Goal: Transaction & Acquisition: Purchase product/service

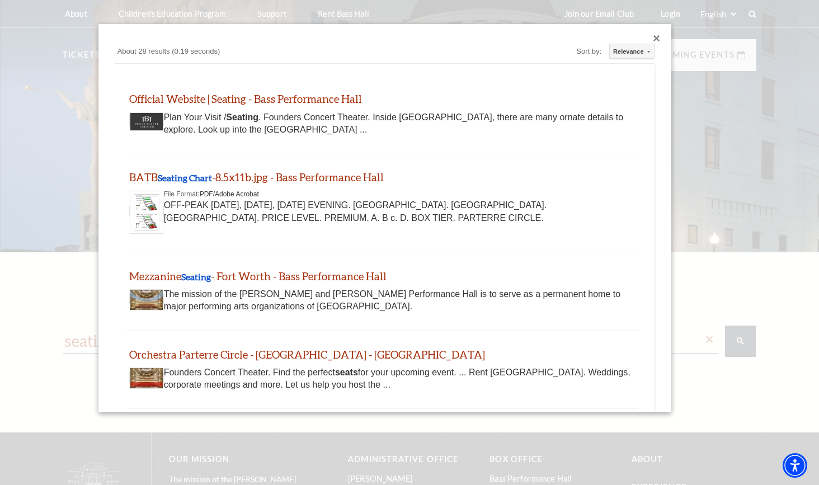
click at [655, 37] on div "Close dialog" at bounding box center [656, 38] width 7 height 7
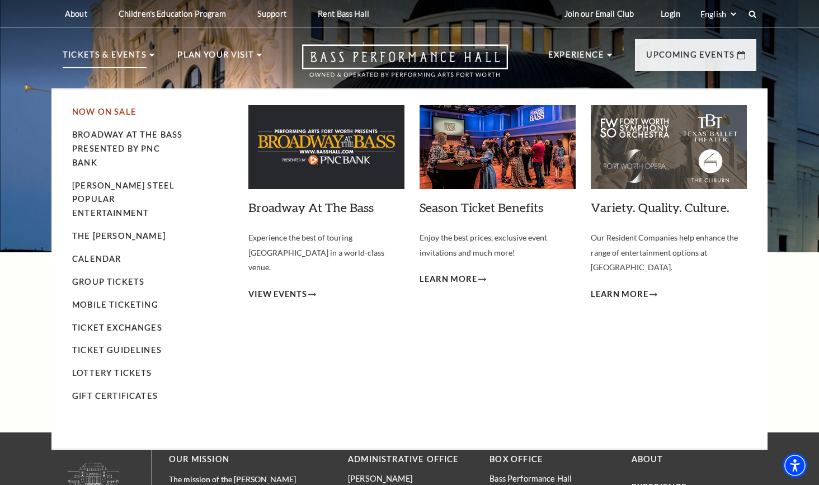
click at [97, 110] on link "Now On Sale" at bounding box center [104, 112] width 64 height 10
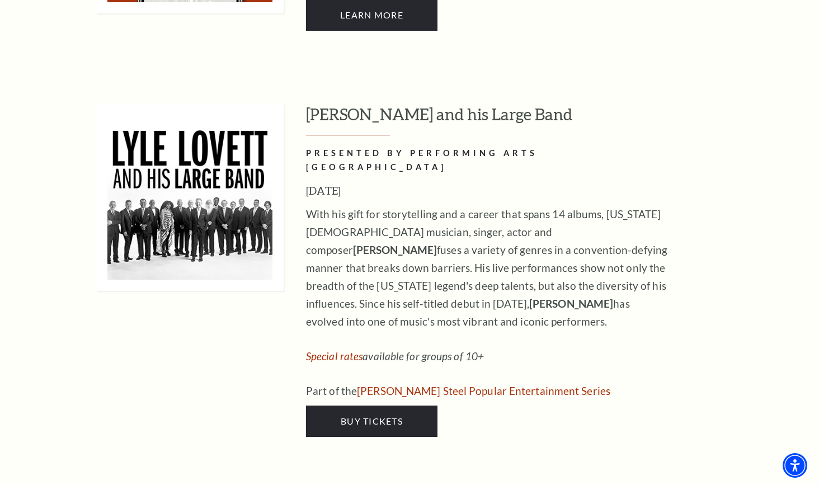
scroll to position [1013, 0]
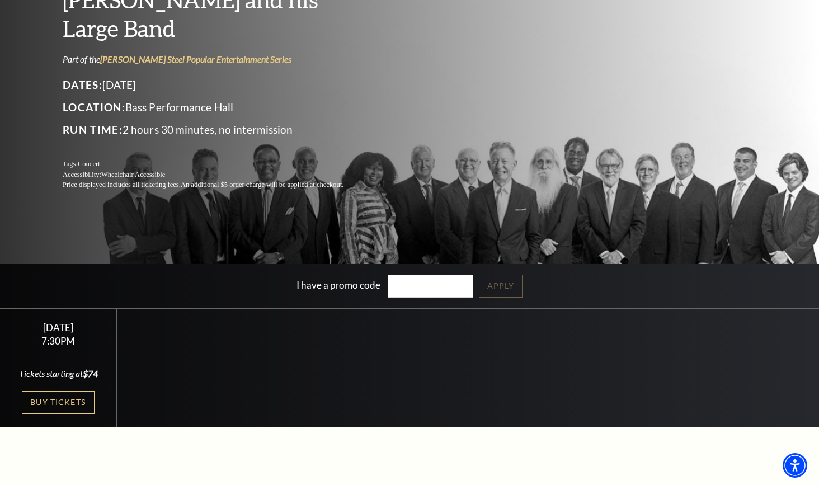
scroll to position [120, 0]
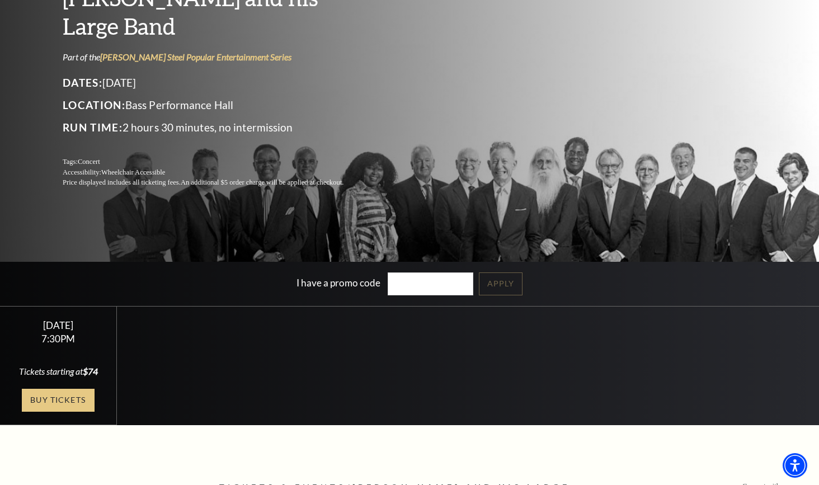
click at [59, 401] on link "Buy Tickets" at bounding box center [58, 400] width 73 height 23
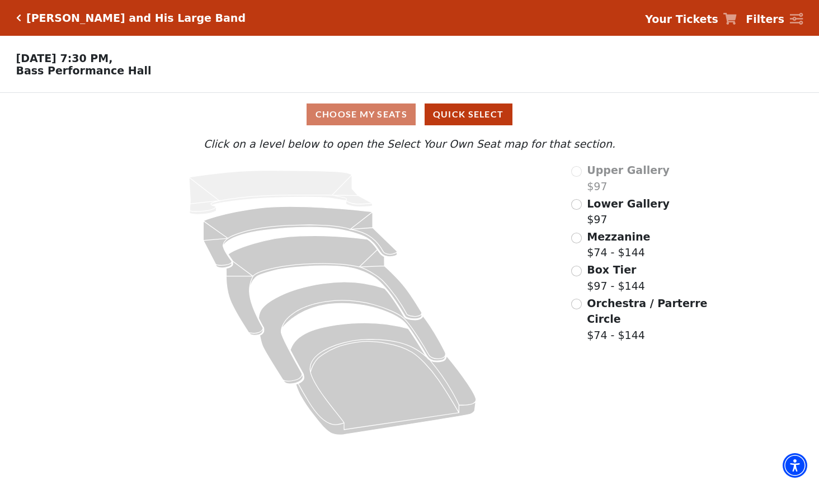
click at [576, 204] on input "Lower Gallery$97\a" at bounding box center [576, 204] width 11 height 11
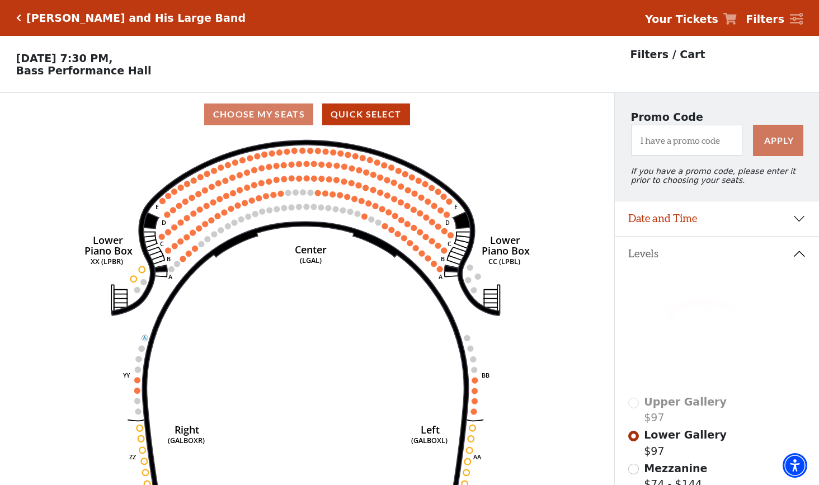
scroll to position [52, 0]
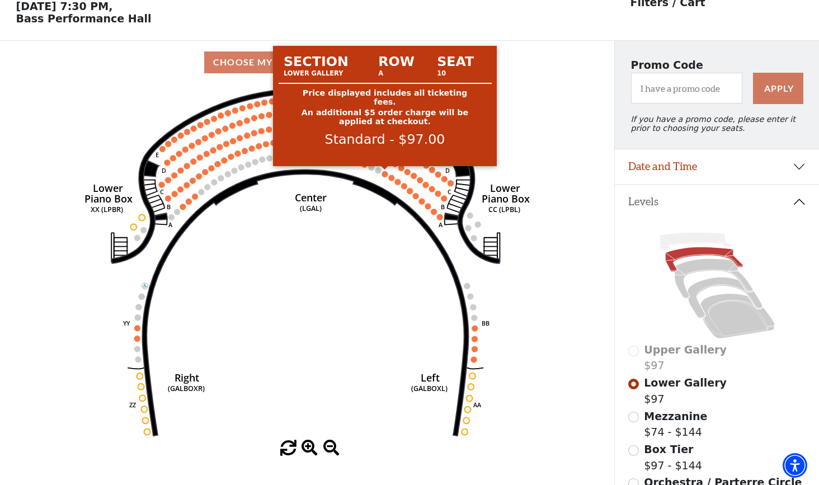
click at [384, 174] on circle at bounding box center [385, 174] width 6 height 6
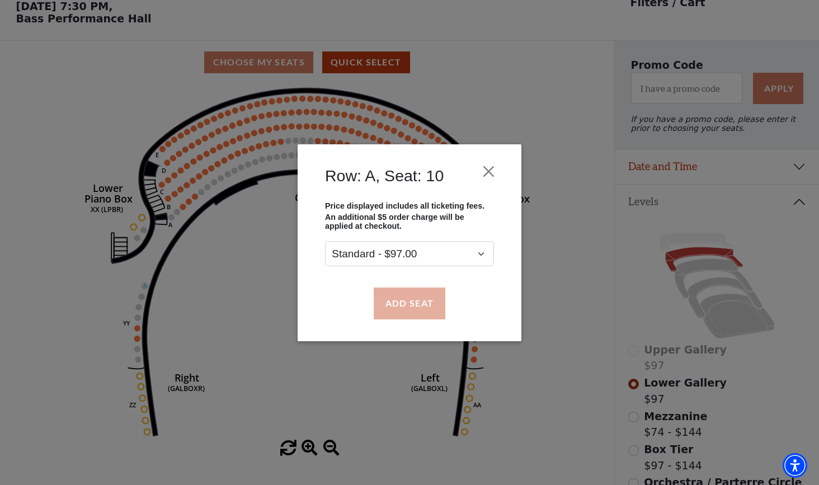
click at [402, 304] on button "Add Seat" at bounding box center [410, 303] width 72 height 31
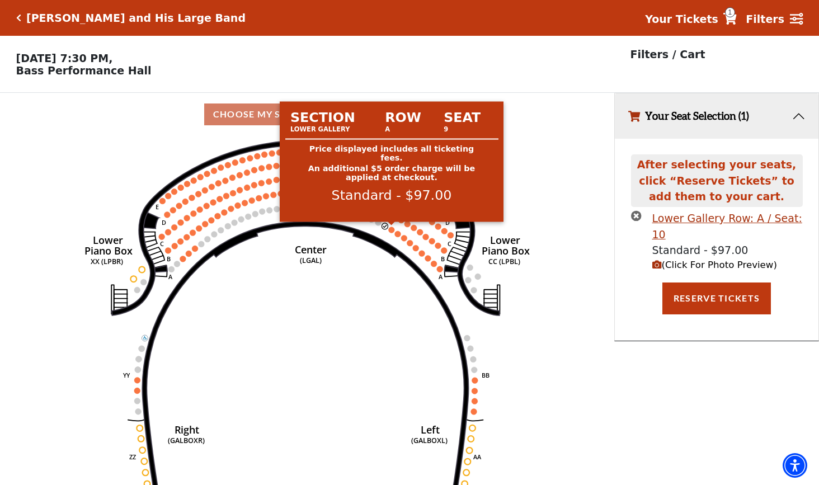
click at [390, 230] on circle at bounding box center [391, 230] width 6 height 6
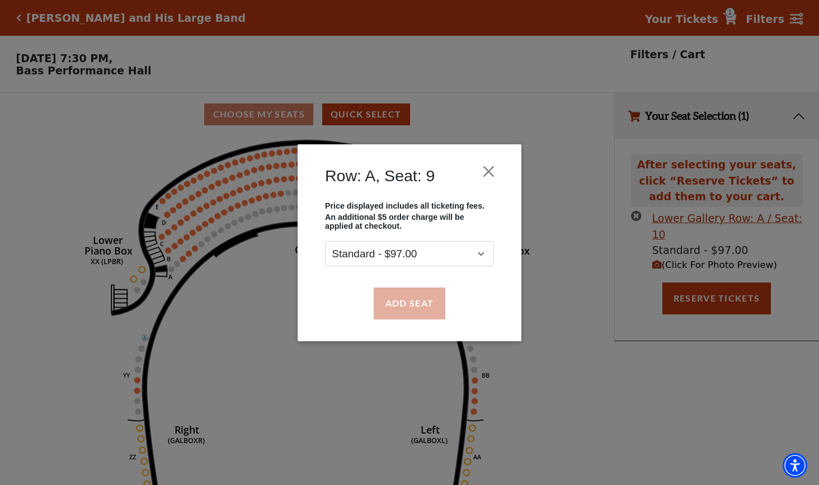
click at [402, 308] on button "Add Seat" at bounding box center [410, 303] width 72 height 31
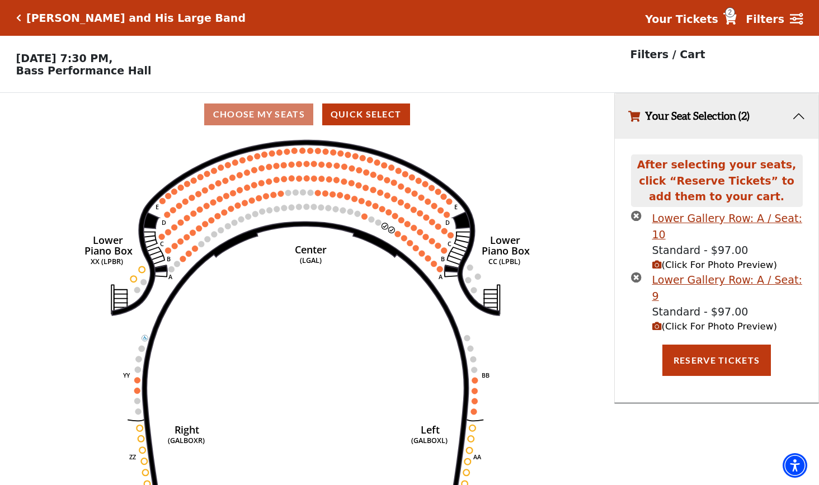
click at [657, 260] on icon "(Click For Photo Preview)" at bounding box center [657, 265] width 10 height 10
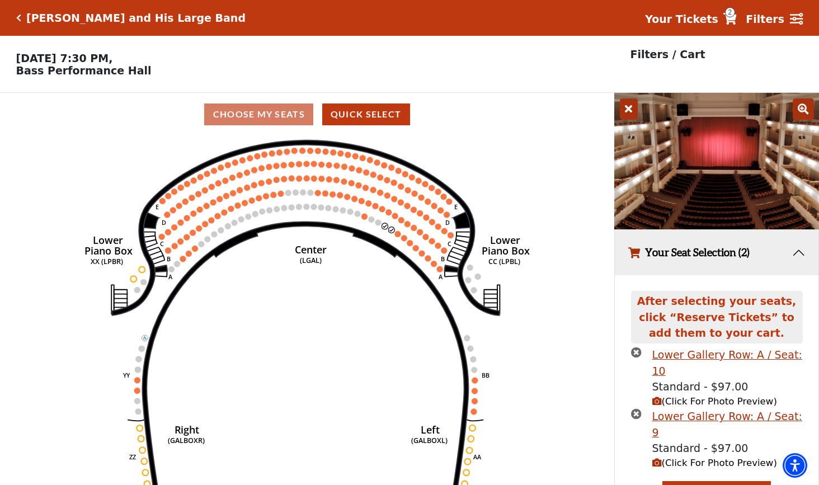
click at [794, 249] on button "Your Seat Selection (2)" at bounding box center [717, 252] width 204 height 45
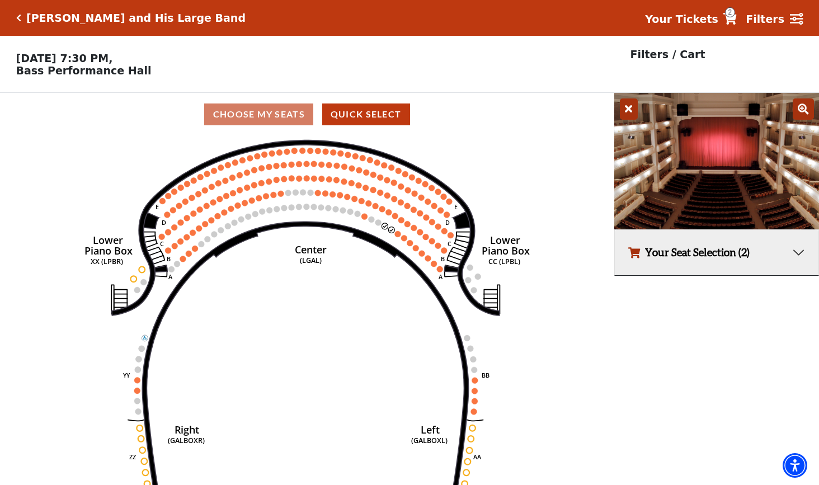
click at [679, 254] on button "Your Seat Selection (2)" at bounding box center [717, 252] width 204 height 45
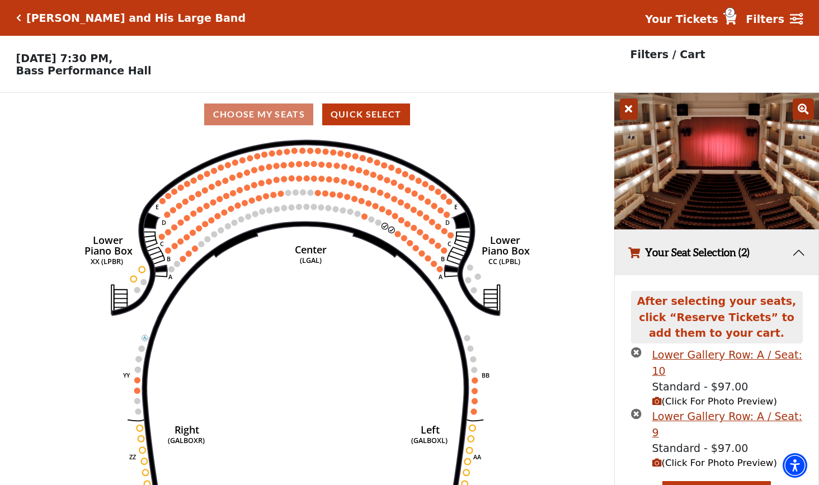
click at [656, 458] on icon "(Click For Photo Preview)" at bounding box center [657, 463] width 10 height 10
click at [657, 397] on icon "(Click For Photo Preview)" at bounding box center [657, 402] width 10 height 10
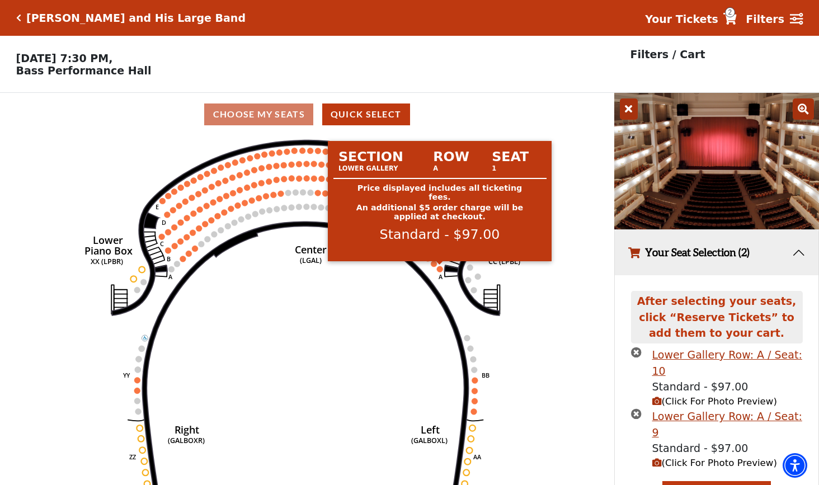
click at [440, 266] on circle at bounding box center [440, 269] width 6 height 6
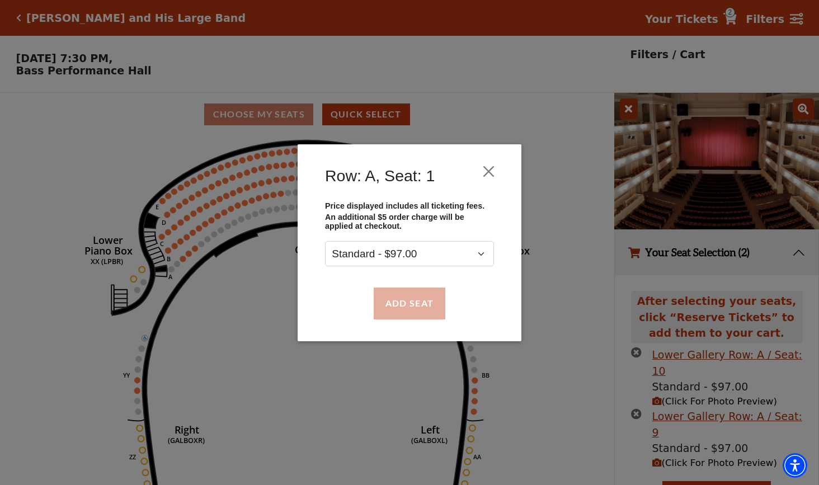
click at [409, 305] on button "Add Seat" at bounding box center [410, 303] width 72 height 31
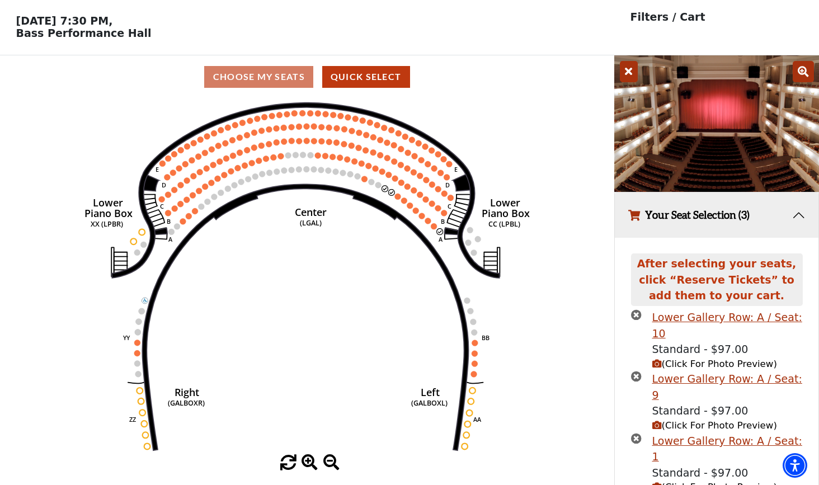
click at [655, 482] on icon "(Click For Photo Preview)" at bounding box center [657, 487] width 10 height 10
click at [750, 371] on div "Lower Gallery Row: A / Seat: 9" at bounding box center [727, 387] width 150 height 32
click at [634, 371] on icon "times-circle" at bounding box center [636, 376] width 11 height 11
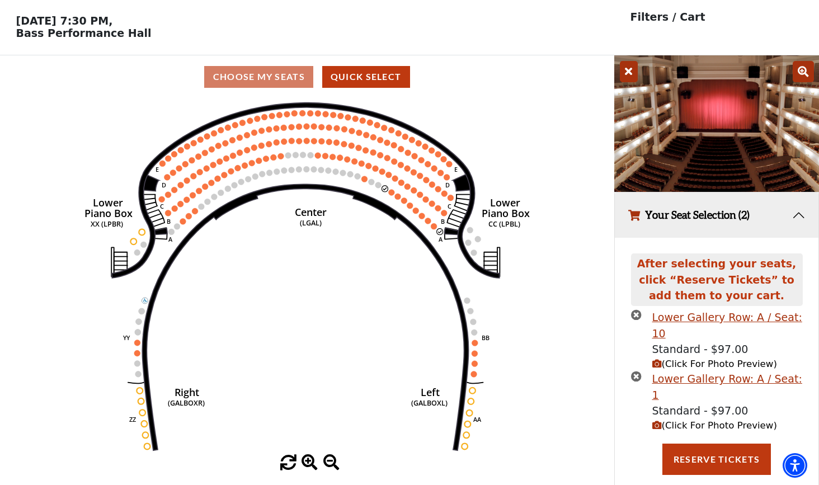
scroll to position [22, 0]
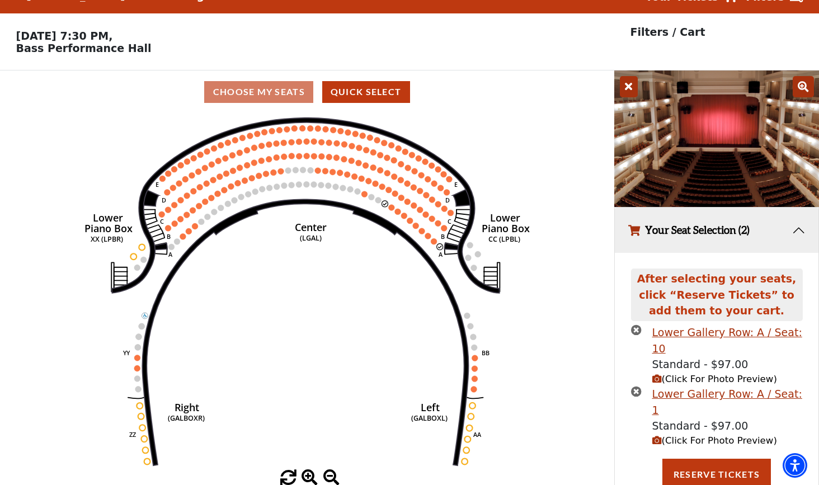
click at [636, 324] on icon "times-circle" at bounding box center [636, 329] width 11 height 11
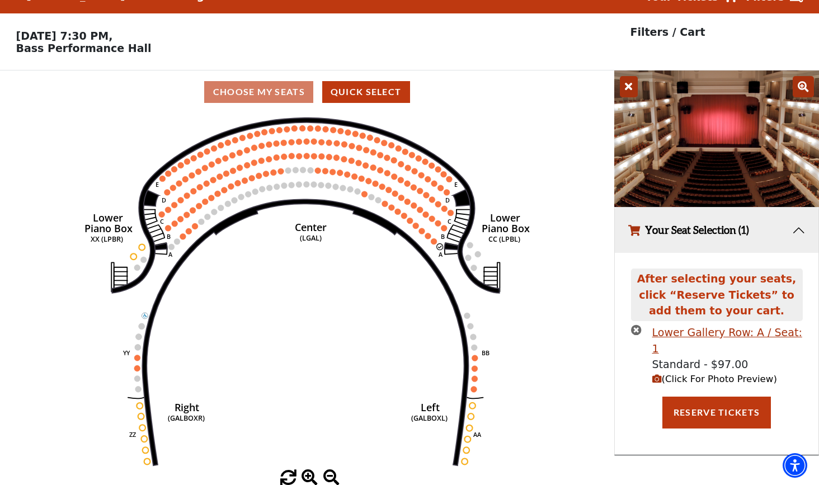
click at [656, 374] on icon "(Click For Photo Preview)" at bounding box center [657, 379] width 10 height 10
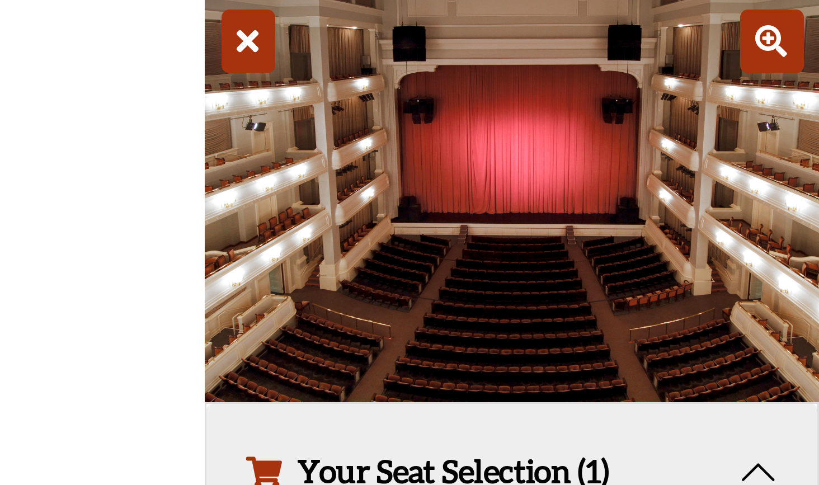
scroll to position [7, 0]
click at [620, 91] on icon at bounding box center [629, 101] width 18 height 21
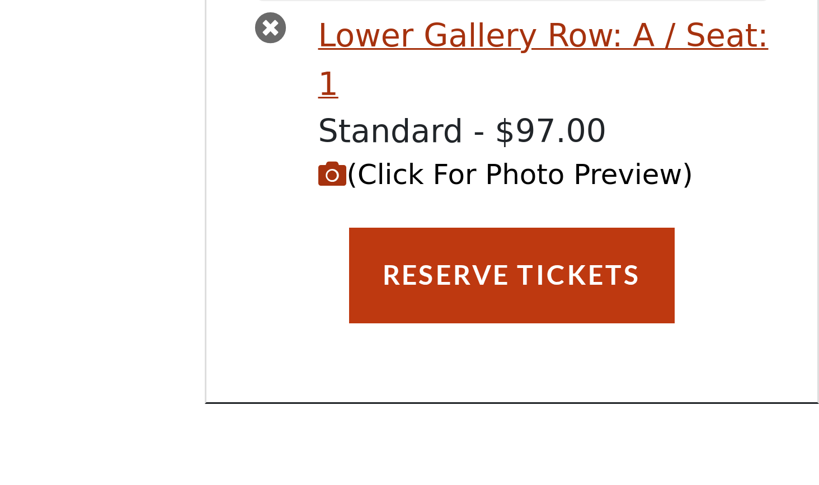
click at [631, 203] on icon "times-circle" at bounding box center [636, 208] width 11 height 11
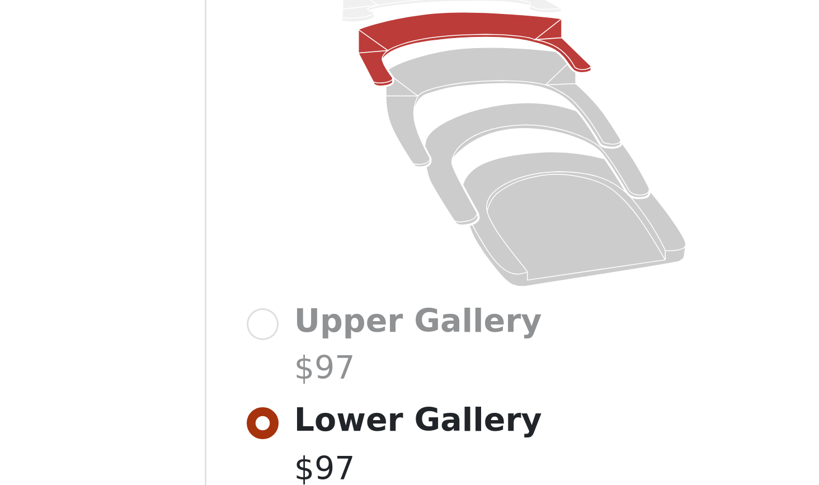
click at [665, 292] on icon at bounding box center [703, 304] width 77 height 25
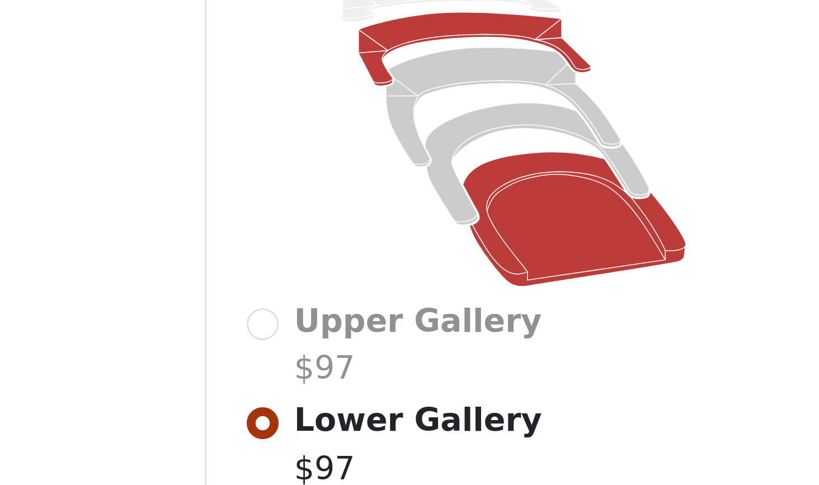
scroll to position [126, 0]
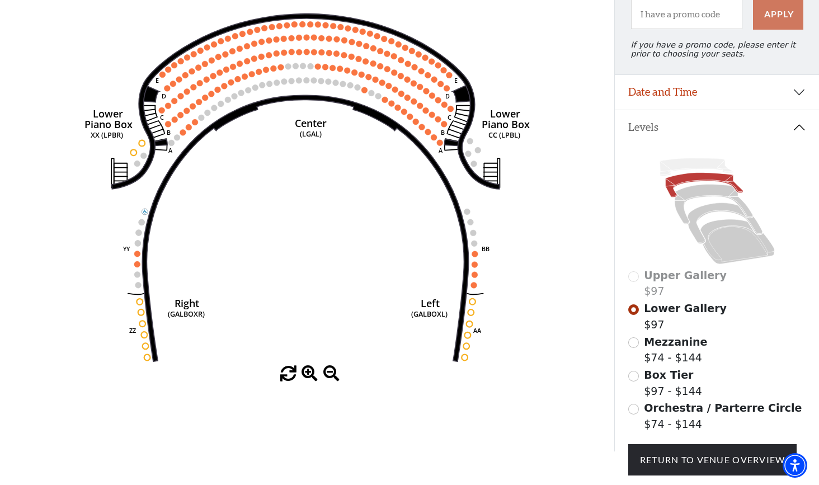
click at [630, 407] on input "Orchestra / Parterre Circle$74 - $144\a" at bounding box center [633, 409] width 11 height 11
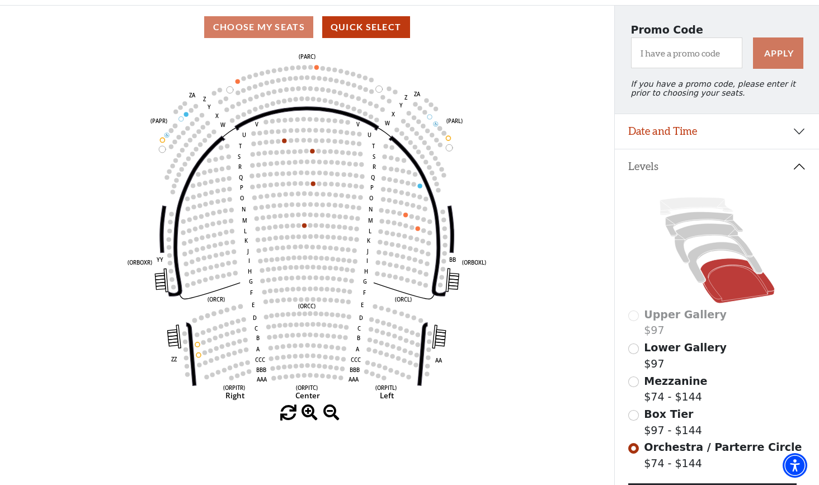
scroll to position [88, 0]
click at [634, 413] on input "Box Tier$97 - $144\a" at bounding box center [633, 414] width 11 height 11
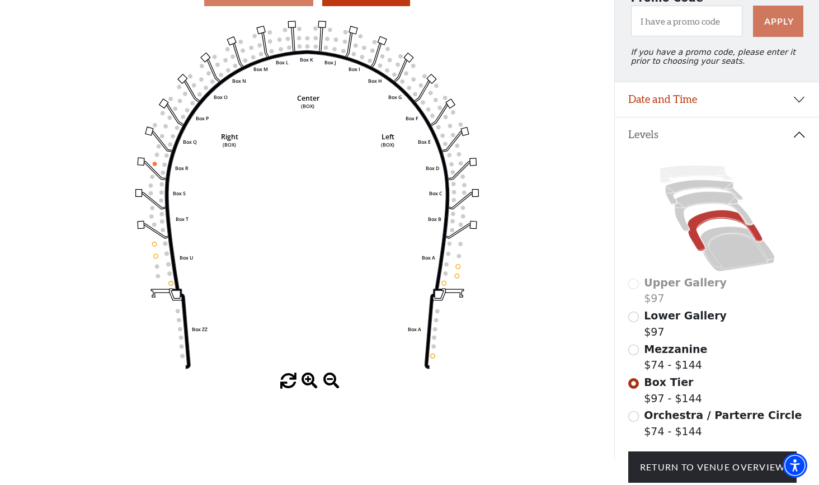
scroll to position [128, 0]
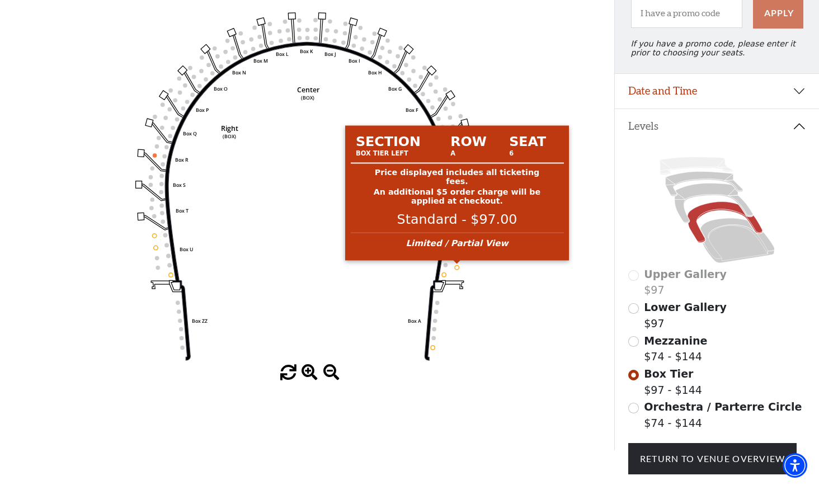
click at [456, 266] on circle at bounding box center [457, 267] width 4 height 4
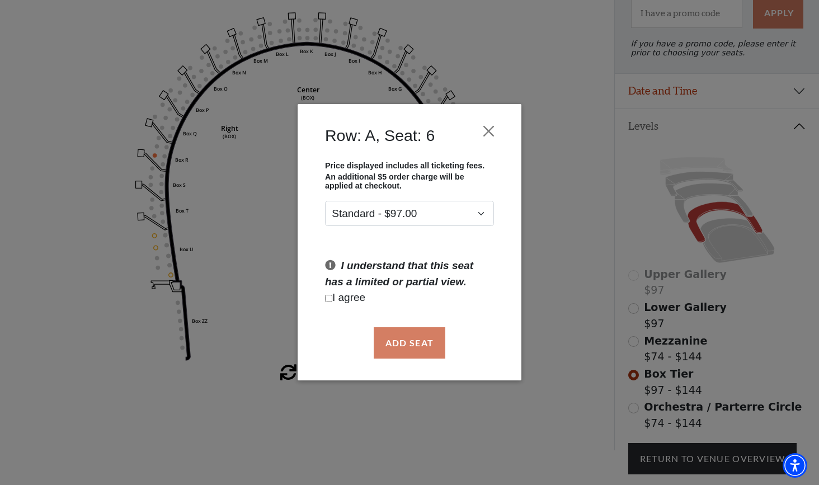
click at [409, 341] on div "Add Seat" at bounding box center [409, 343] width 190 height 53
click at [489, 135] on button "Close" at bounding box center [488, 131] width 21 height 21
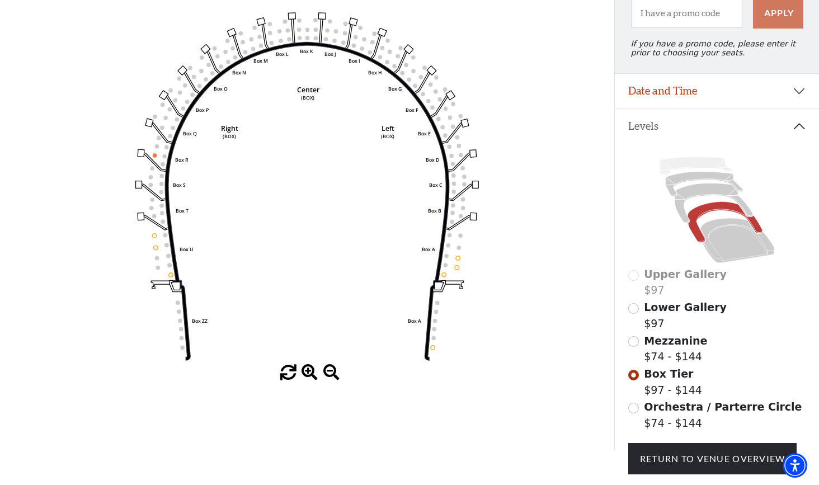
click at [635, 345] on input "Mezzanine$74 - $144\a" at bounding box center [633, 341] width 11 height 11
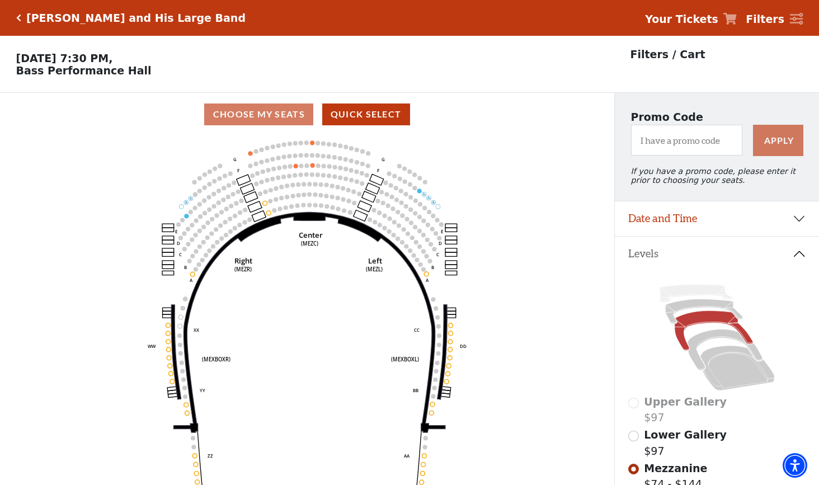
scroll to position [52, 0]
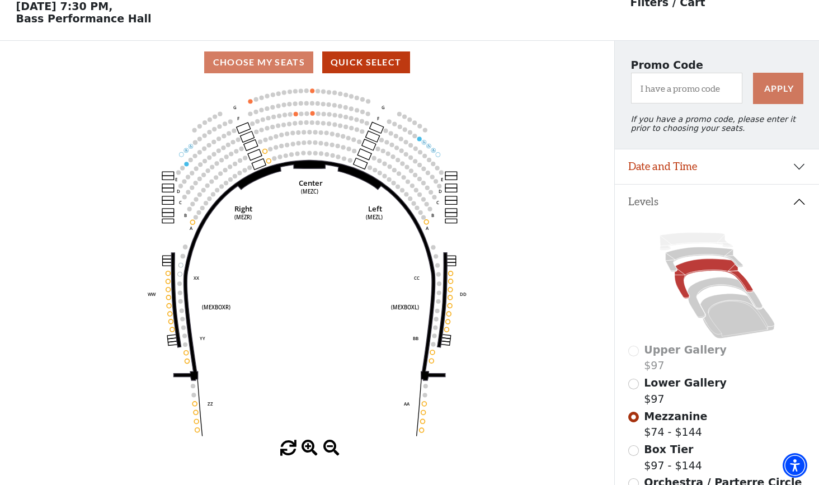
click at [637, 384] on input "Lower Gallery$97\a" at bounding box center [633, 384] width 11 height 11
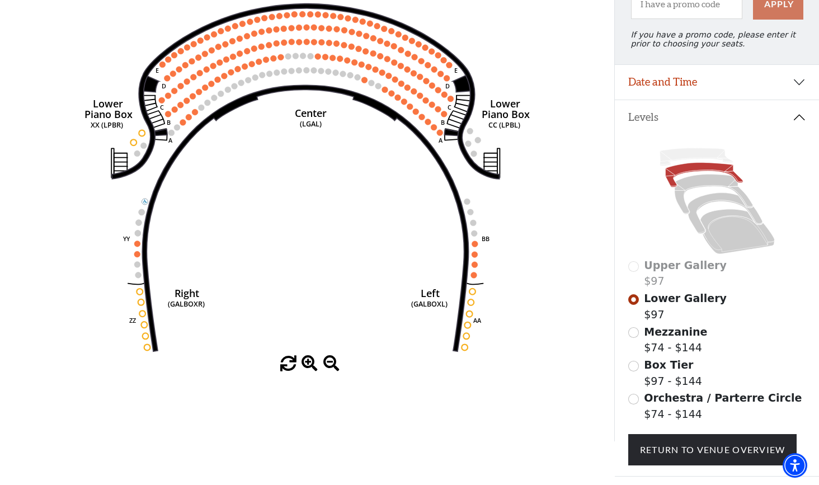
scroll to position [143, 0]
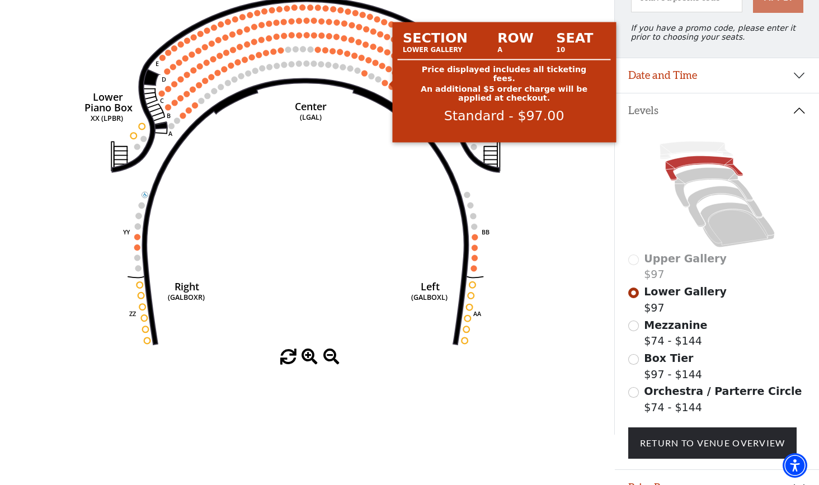
click at [384, 82] on circle at bounding box center [385, 83] width 6 height 6
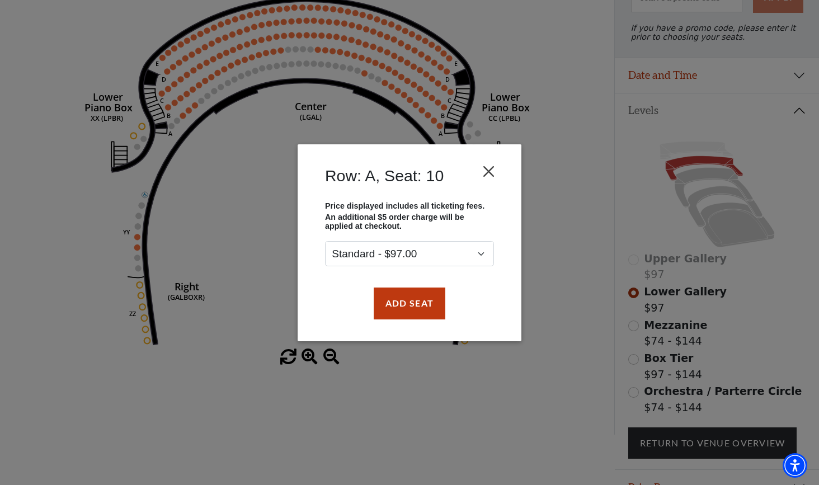
click at [489, 175] on button "Close" at bounding box center [488, 171] width 21 height 21
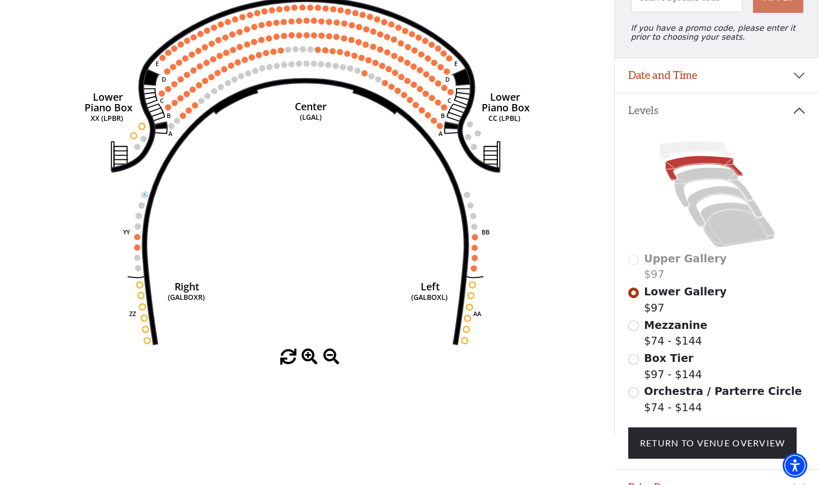
click at [634, 259] on div "Upper Gallery $97" at bounding box center [717, 267] width 178 height 32
click at [632, 331] on input "Mezzanine$74 - $144\a" at bounding box center [633, 326] width 11 height 11
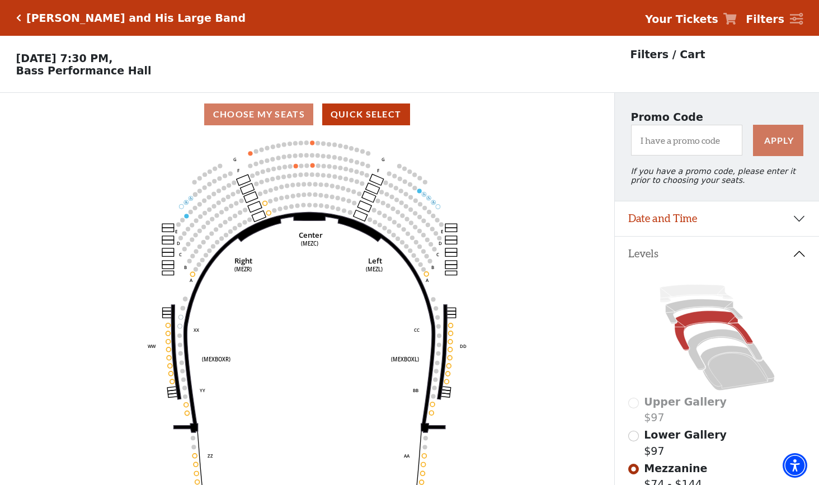
scroll to position [52, 0]
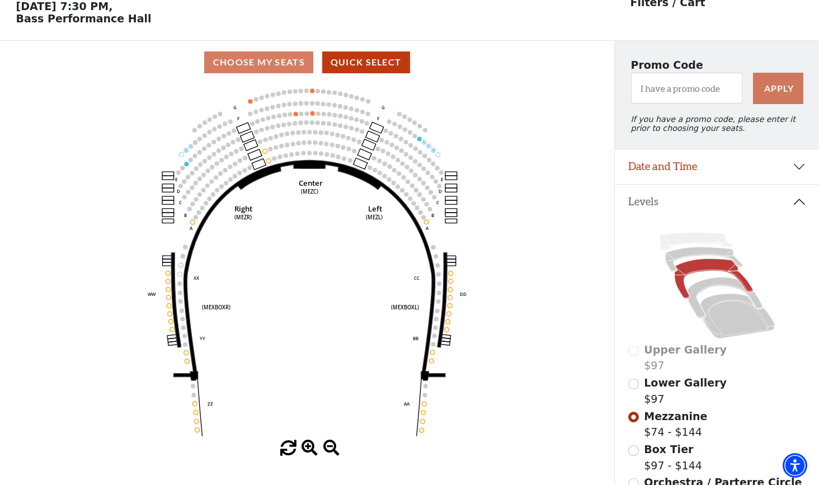
click at [634, 384] on input "Lower Gallery$97\a" at bounding box center [633, 384] width 11 height 11
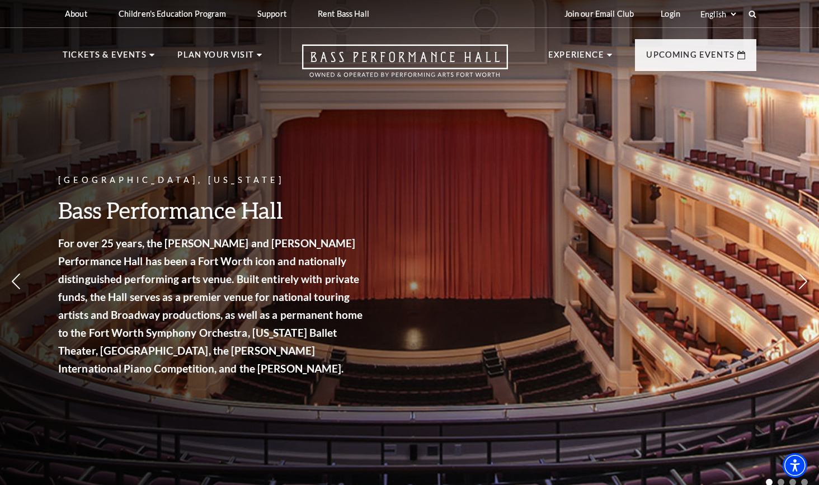
click at [754, 21] on div "Join our Email Club Login Select: English Español" at bounding box center [655, 13] width 201 height 27
click at [752, 10] on use at bounding box center [752, 14] width 9 height 9
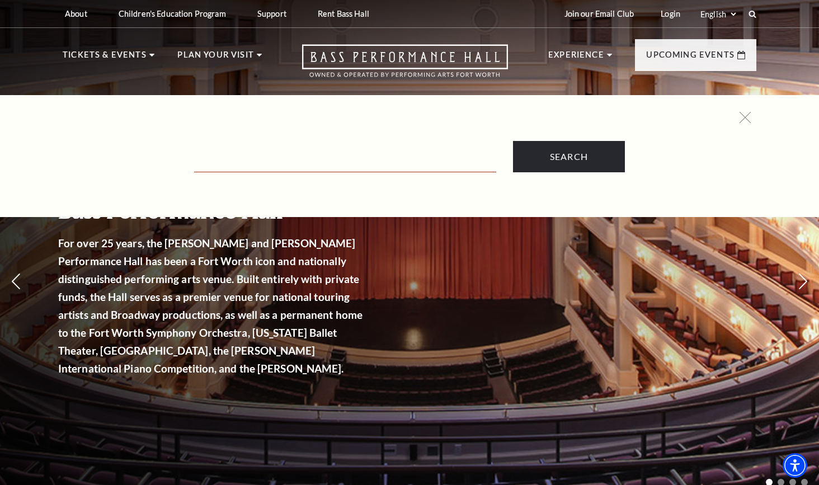
click at [333, 161] on input "Text field" at bounding box center [345, 160] width 302 height 23
type input "seating"
click at [568, 157] on input "Search" at bounding box center [569, 156] width 112 height 31
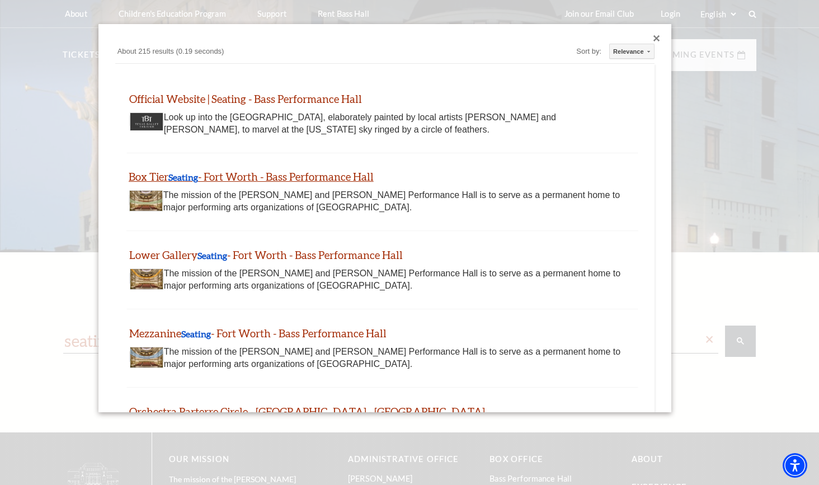
click at [186, 177] on b "Seating" at bounding box center [183, 177] width 30 height 11
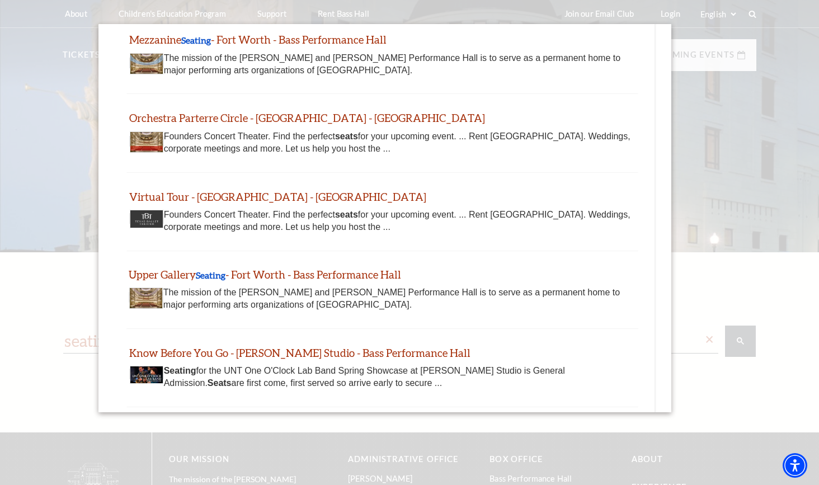
scroll to position [295, 0]
click at [215, 269] on b "Seating" at bounding box center [211, 274] width 30 height 11
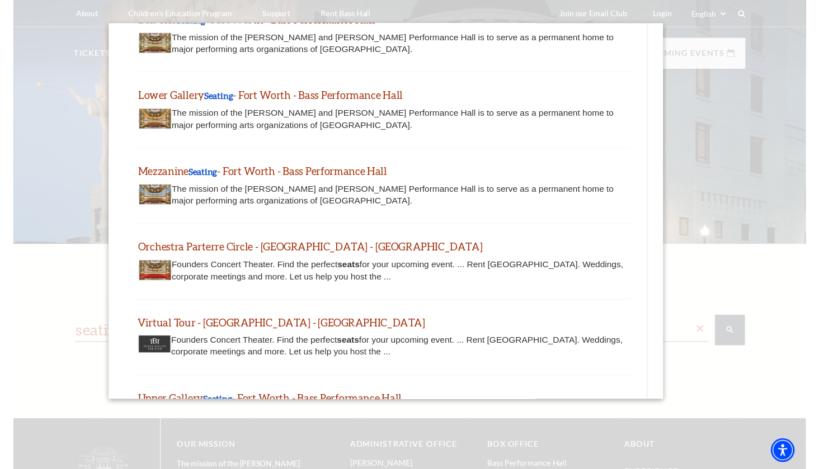
scroll to position [152, 0]
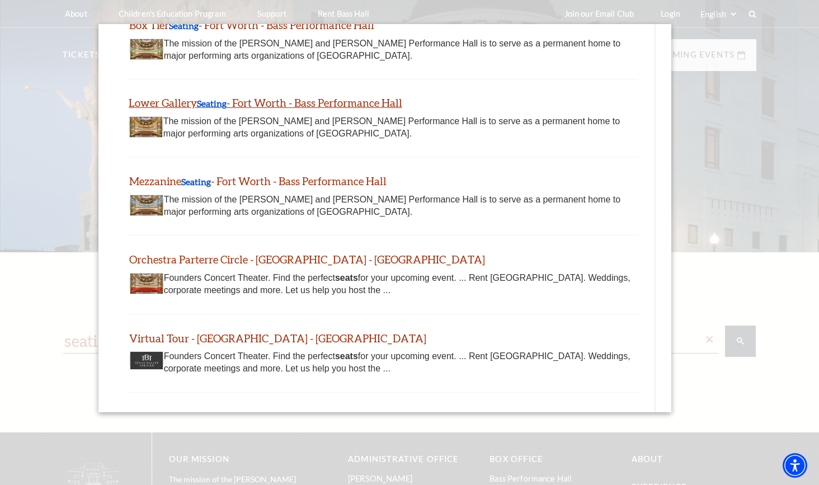
click at [216, 105] on b "Seating" at bounding box center [212, 103] width 30 height 11
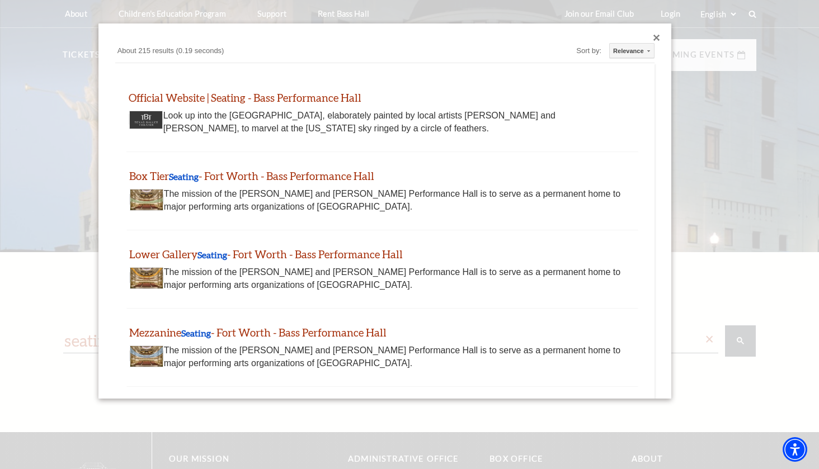
scroll to position [0, 0]
click at [253, 98] on link "Official Website | Seating - Bass Performance Hall" at bounding box center [245, 97] width 233 height 13
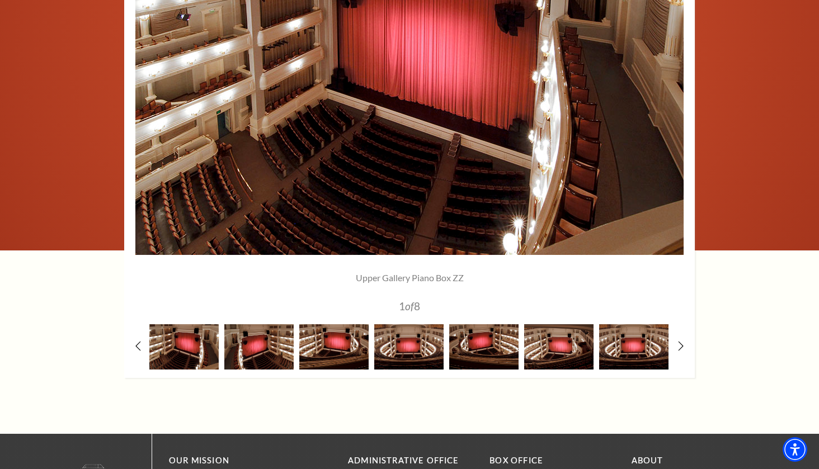
scroll to position [855, 0]
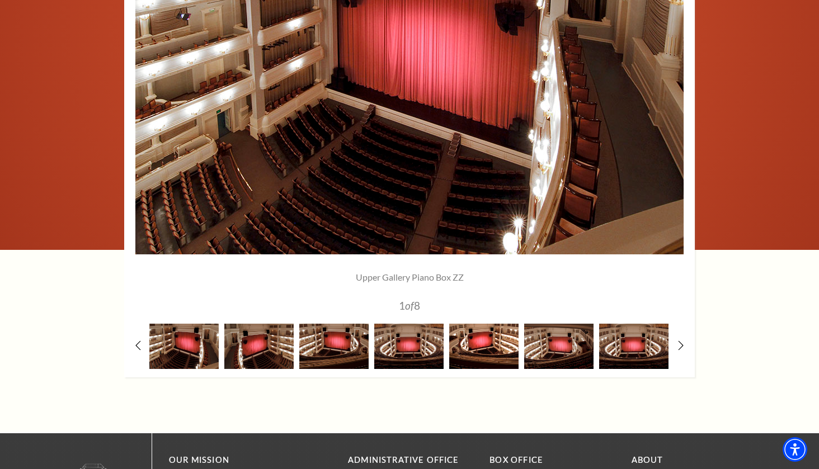
click at [481, 348] on img at bounding box center [483, 346] width 69 height 45
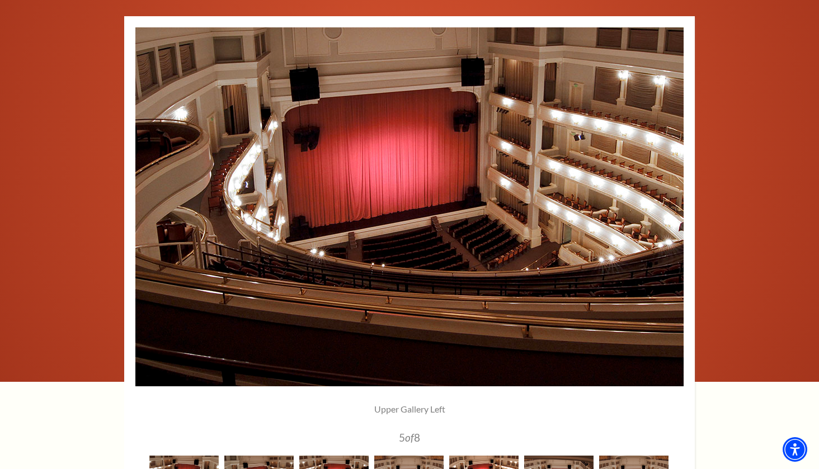
scroll to position [714, 0]
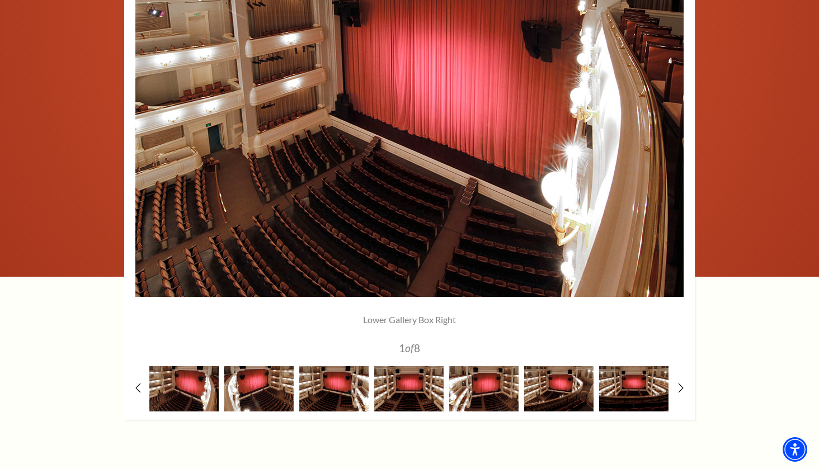
scroll to position [878, 0]
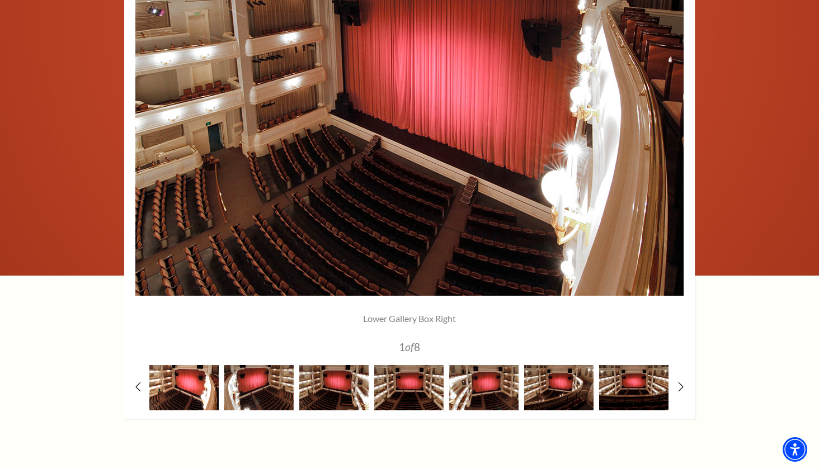
click at [171, 389] on img at bounding box center [183, 387] width 69 height 45
click at [251, 390] on img at bounding box center [258, 387] width 69 height 45
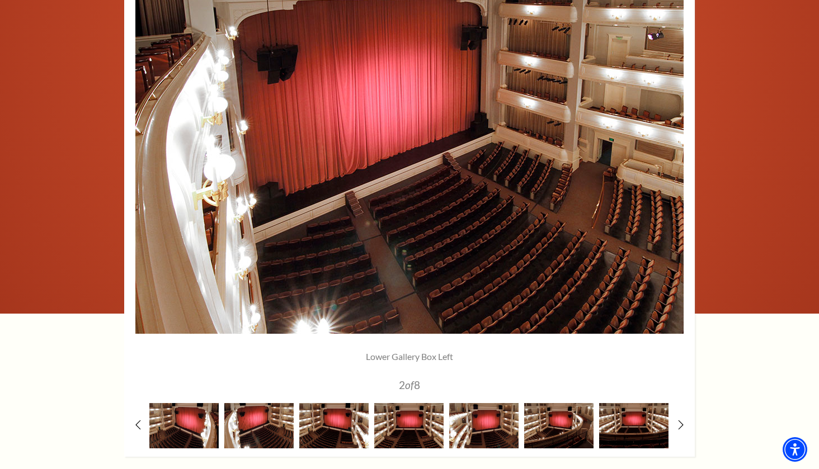
scroll to position [840, 0]
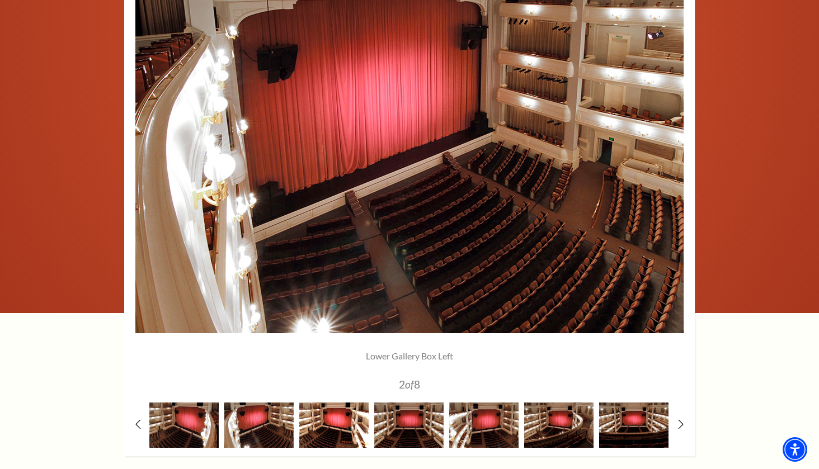
click at [335, 430] on img at bounding box center [333, 425] width 69 height 45
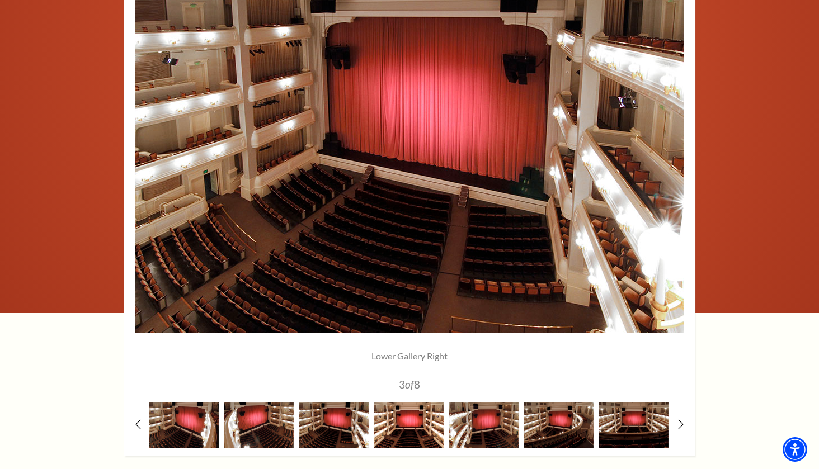
click at [414, 426] on img at bounding box center [408, 425] width 69 height 45
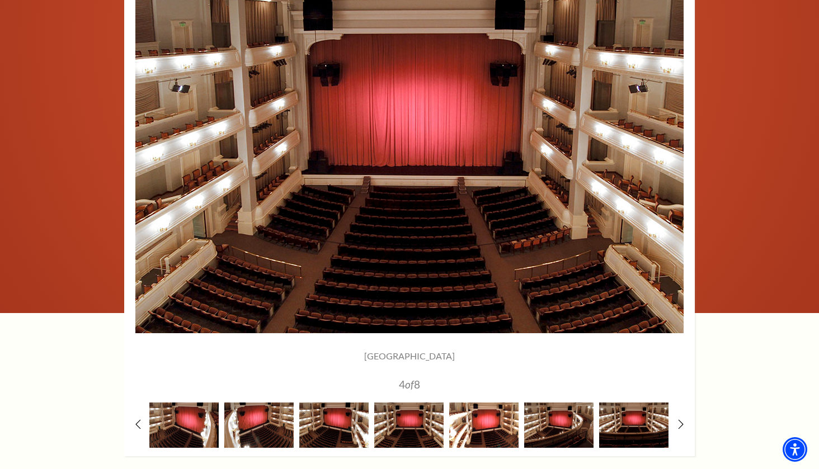
click at [486, 429] on img at bounding box center [483, 425] width 69 height 45
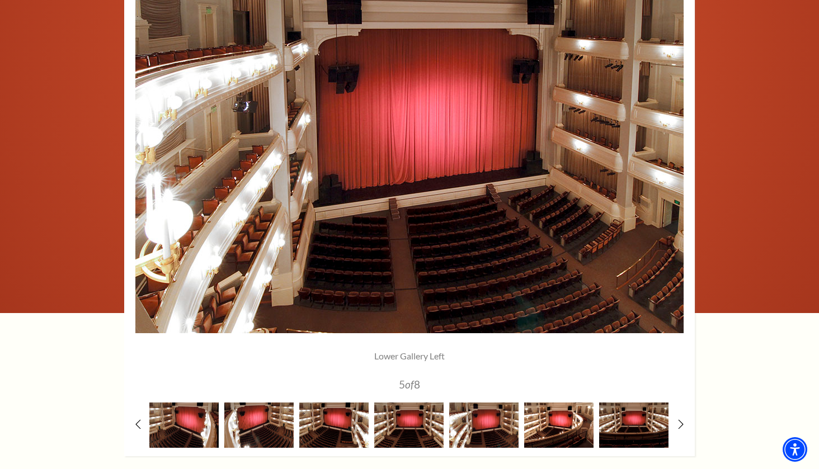
click at [549, 427] on img at bounding box center [558, 425] width 69 height 45
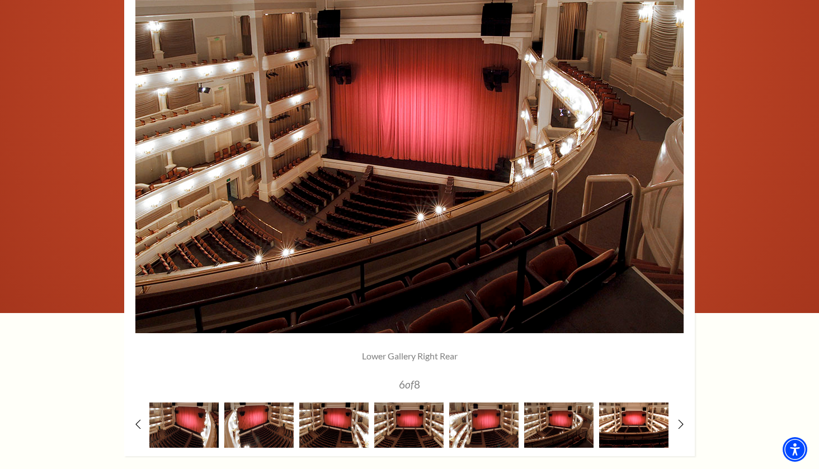
click at [619, 426] on img at bounding box center [633, 425] width 69 height 45
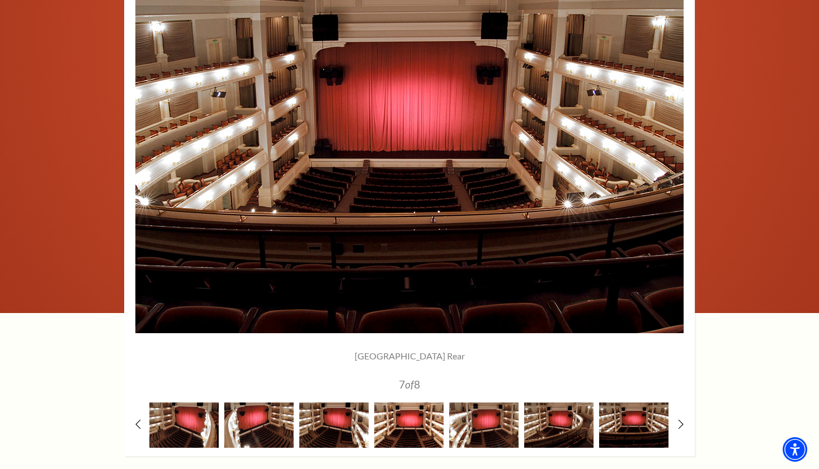
click at [409, 427] on img at bounding box center [408, 425] width 69 height 45
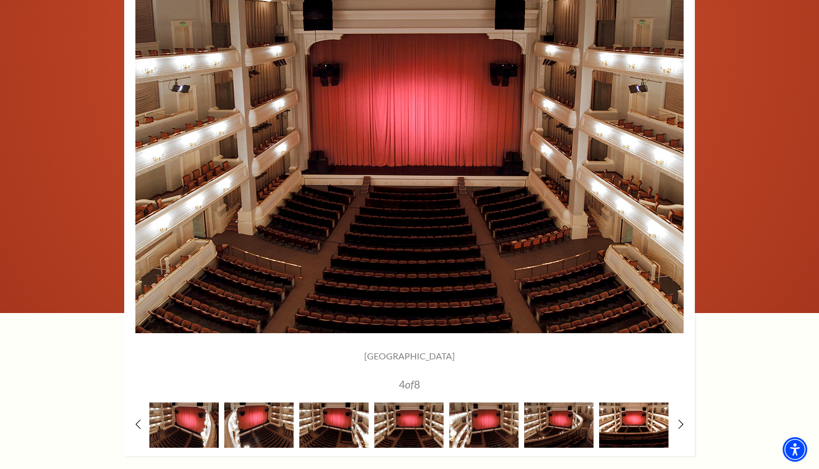
click at [628, 425] on img at bounding box center [633, 425] width 69 height 45
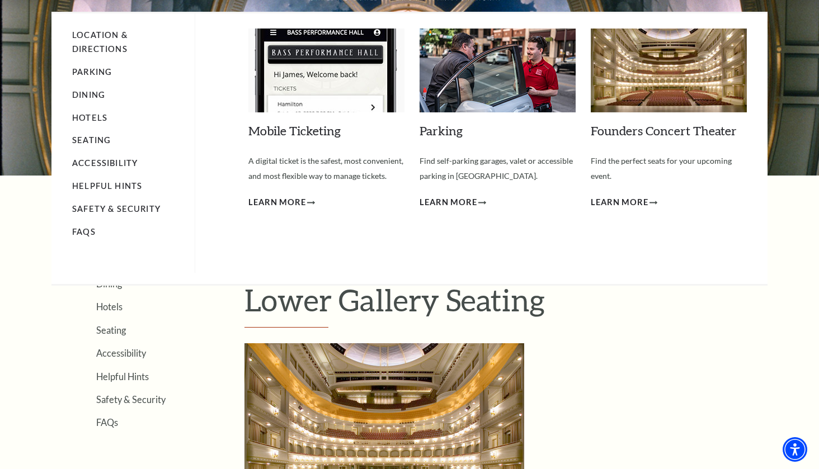
scroll to position [131, 0]
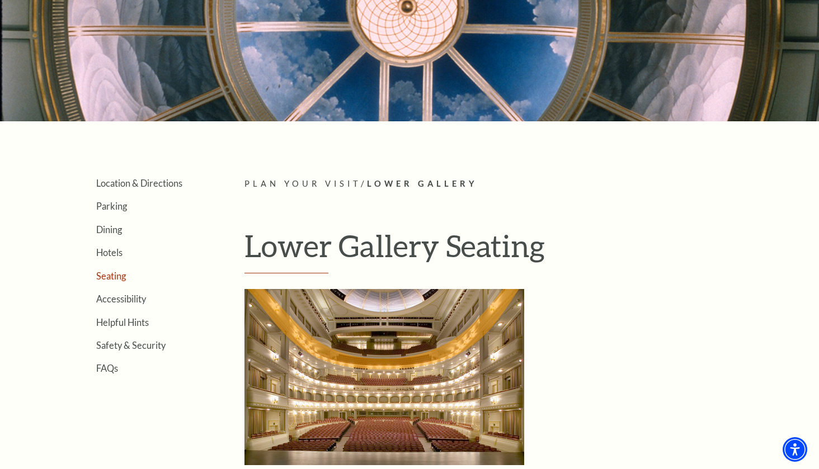
click at [108, 275] on link "Seating" at bounding box center [111, 276] width 30 height 11
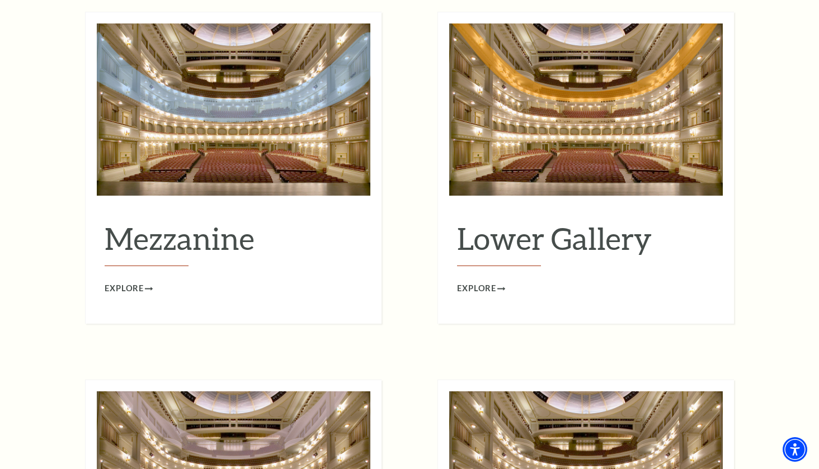
scroll to position [1452, 0]
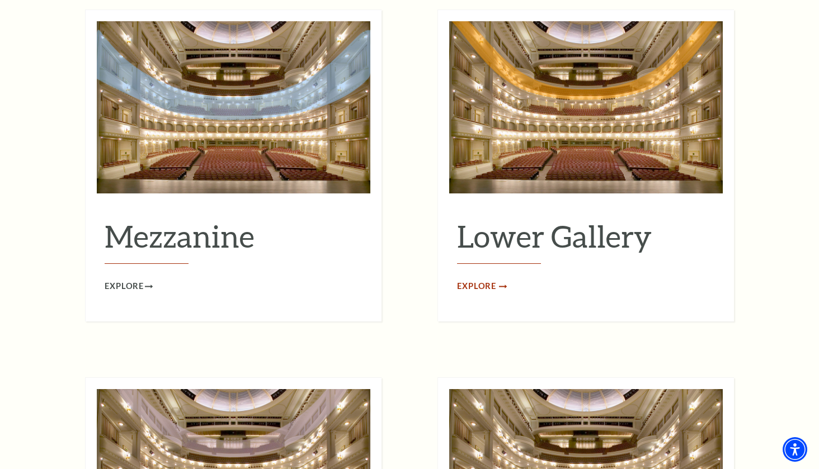
click at [481, 280] on span "Explore" at bounding box center [476, 287] width 39 height 14
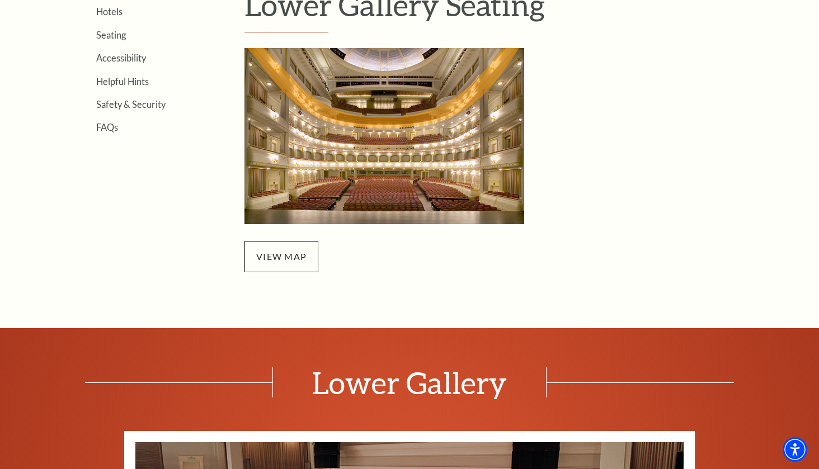
scroll to position [359, 0]
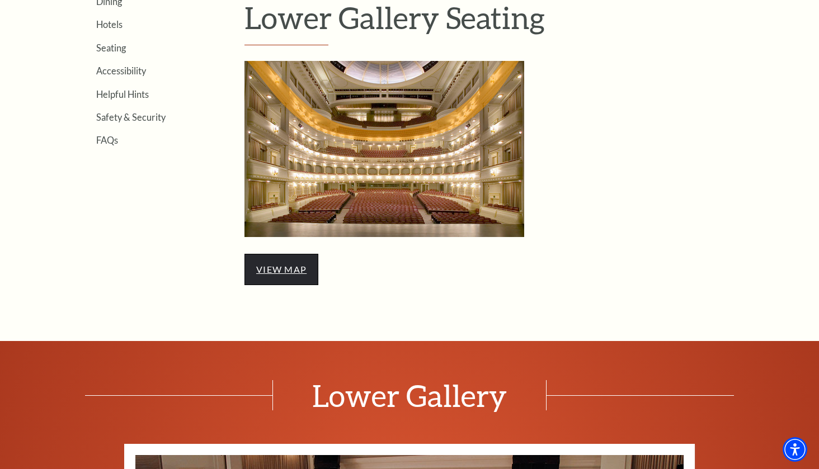
click at [288, 266] on link "view map" at bounding box center [281, 269] width 50 height 11
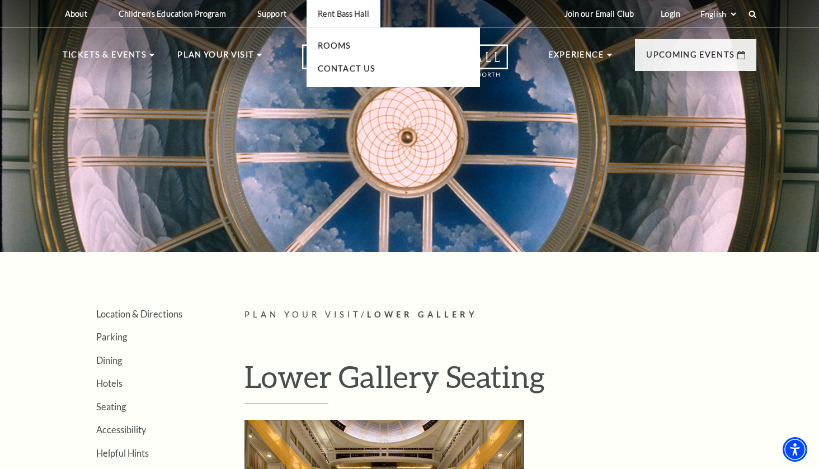
scroll to position [0, 0]
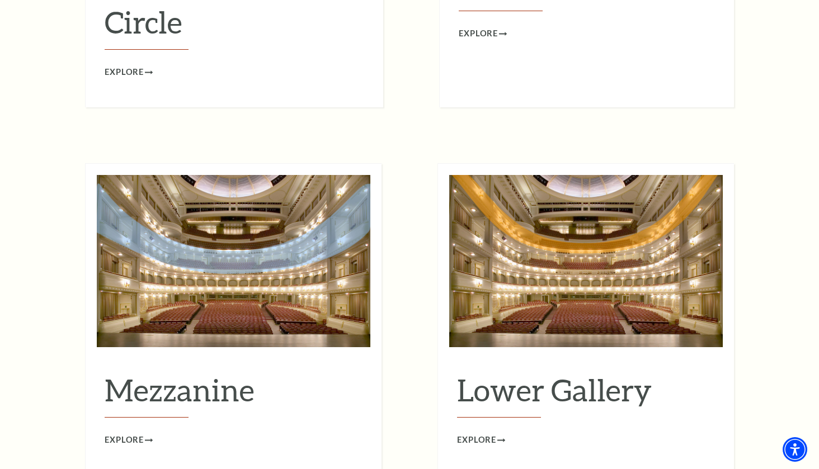
scroll to position [1294, 0]
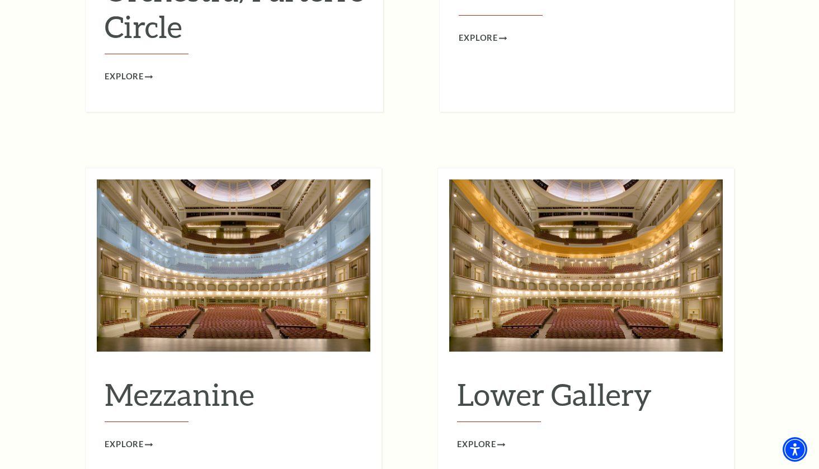
click at [524, 252] on img at bounding box center [586, 266] width 274 height 172
click at [474, 438] on span "Explore" at bounding box center [476, 445] width 39 height 14
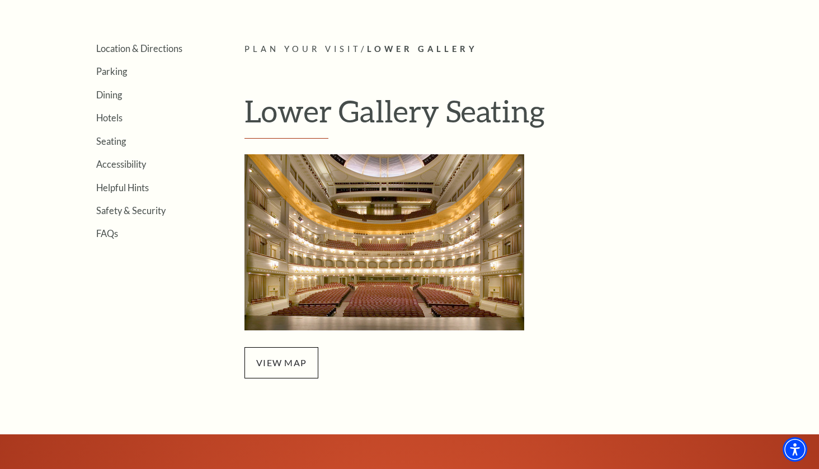
scroll to position [284, 0]
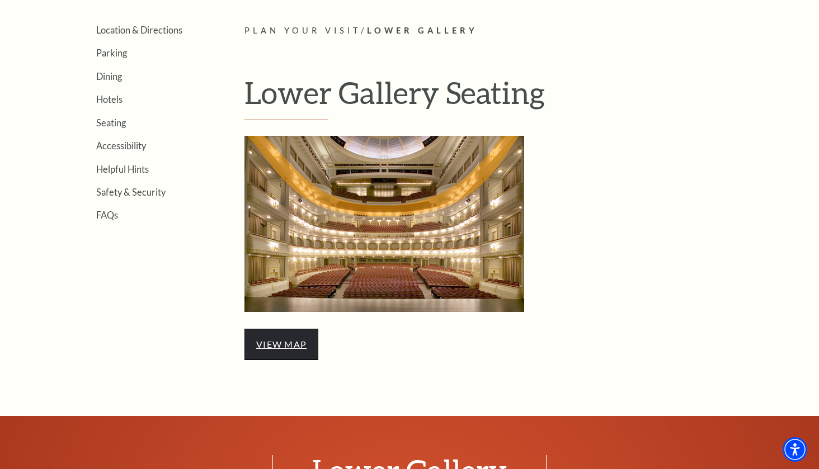
click at [298, 346] on link "view map" at bounding box center [281, 344] width 50 height 11
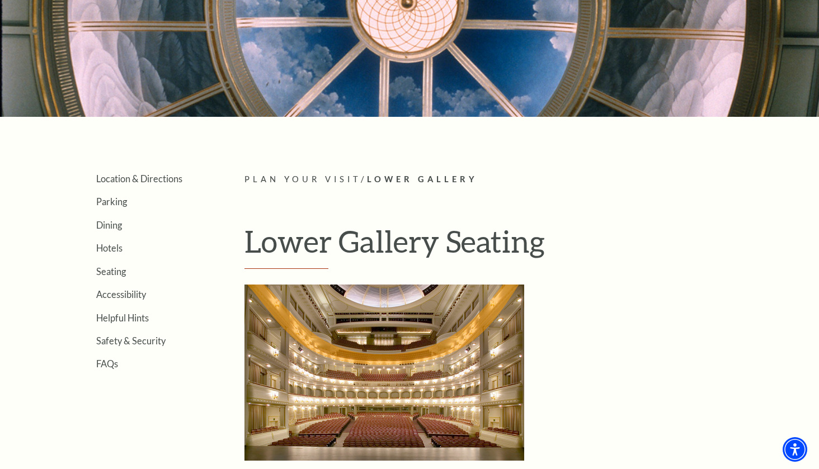
scroll to position [135, 0]
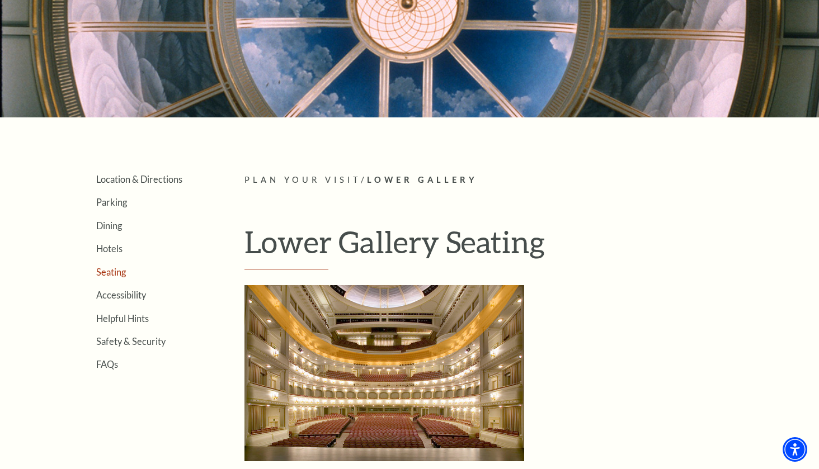
click at [101, 274] on link "Seating" at bounding box center [111, 272] width 30 height 11
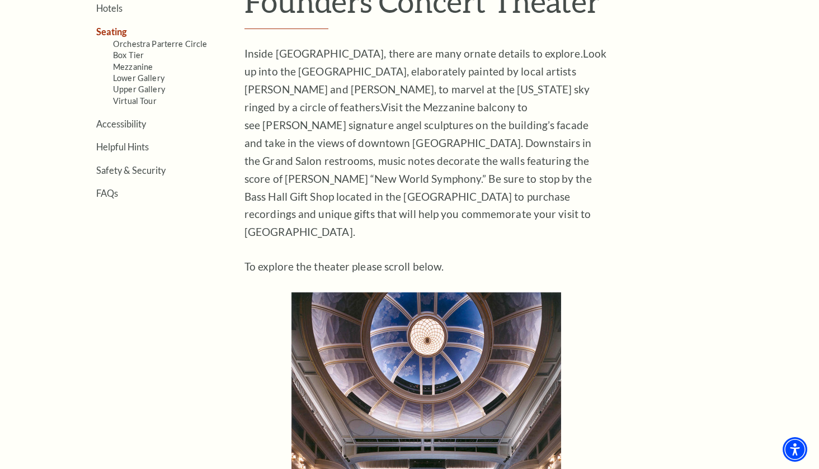
scroll to position [401, 0]
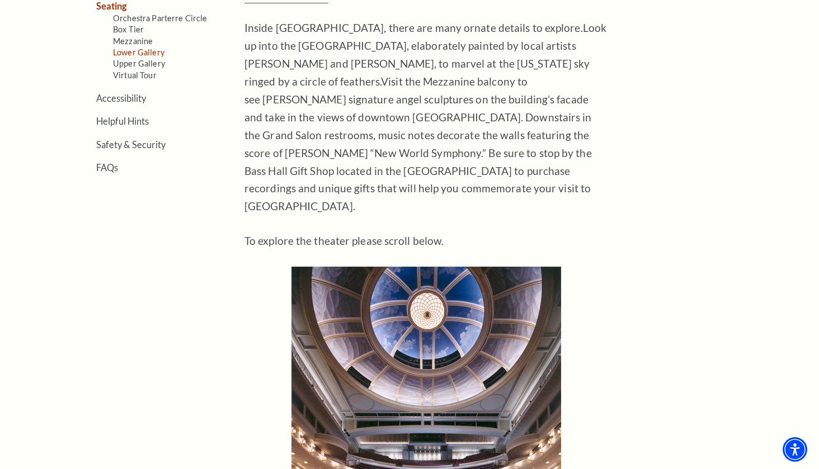
click at [146, 53] on link "Lower Gallery" at bounding box center [138, 53] width 51 height 10
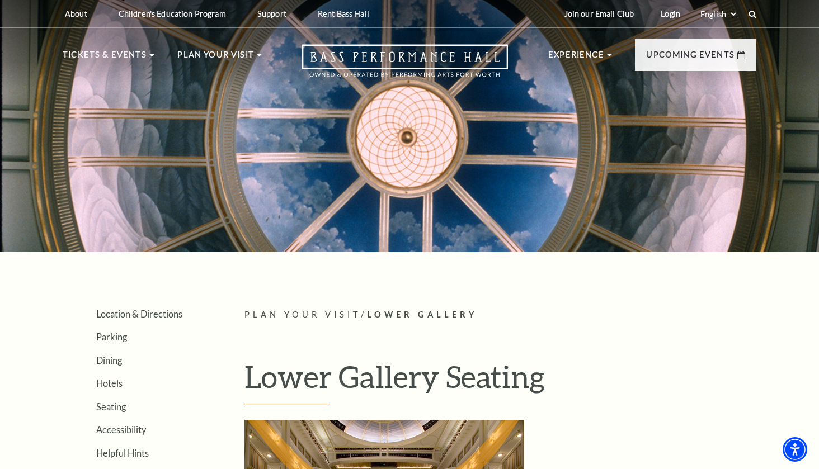
click at [747, 18] on div "Select: English Español" at bounding box center [723, 13] width 50 height 11
click at [752, 15] on icon at bounding box center [752, 14] width 10 height 10
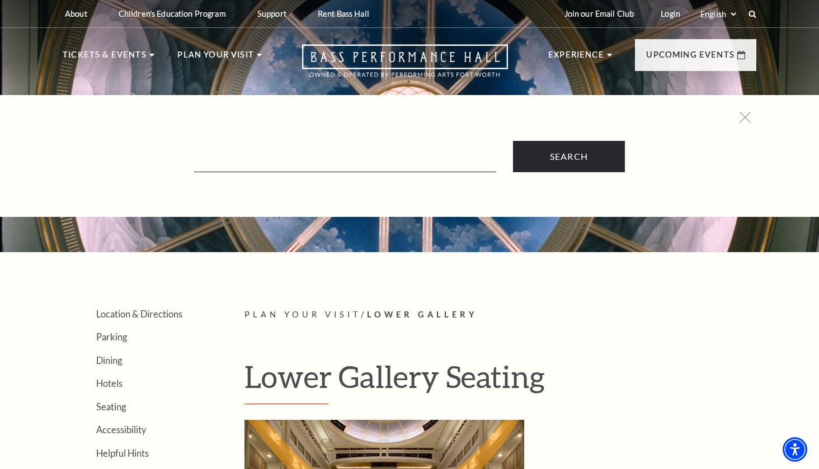
click at [293, 142] on form "Search" at bounding box center [409, 156] width 682 height 31
click at [294, 154] on input "Text field" at bounding box center [345, 160] width 302 height 23
type input "seating"
click at [568, 157] on input "Search" at bounding box center [569, 156] width 112 height 31
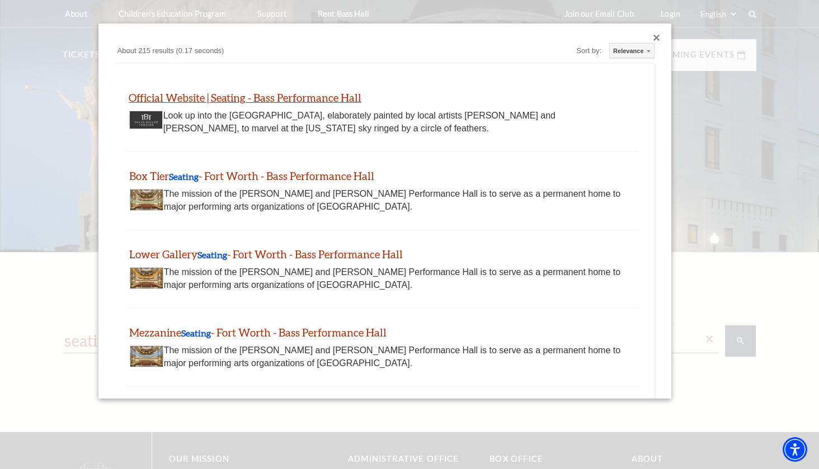
click at [268, 98] on link "Official Website | Seating - Bass Performance Hall" at bounding box center [245, 97] width 233 height 13
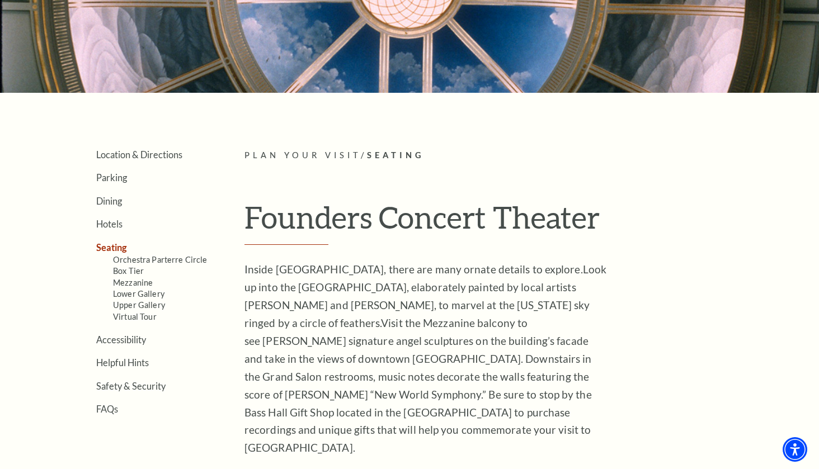
scroll to position [186, 0]
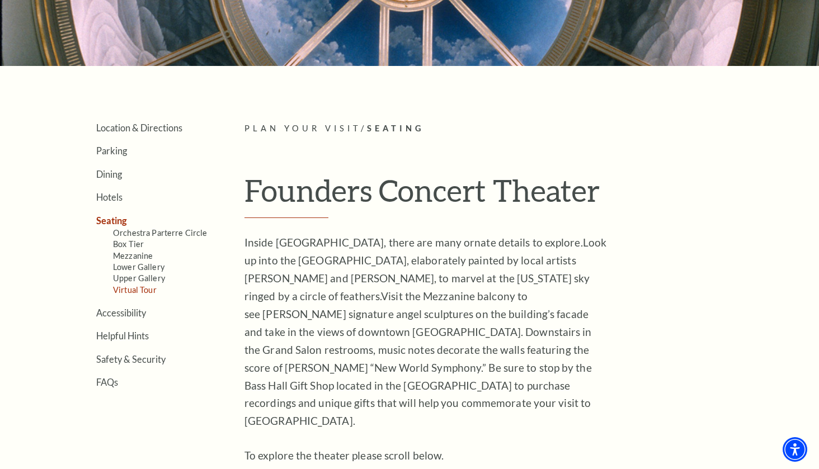
click at [142, 288] on link "Virtual Tour" at bounding box center [135, 290] width 44 height 10
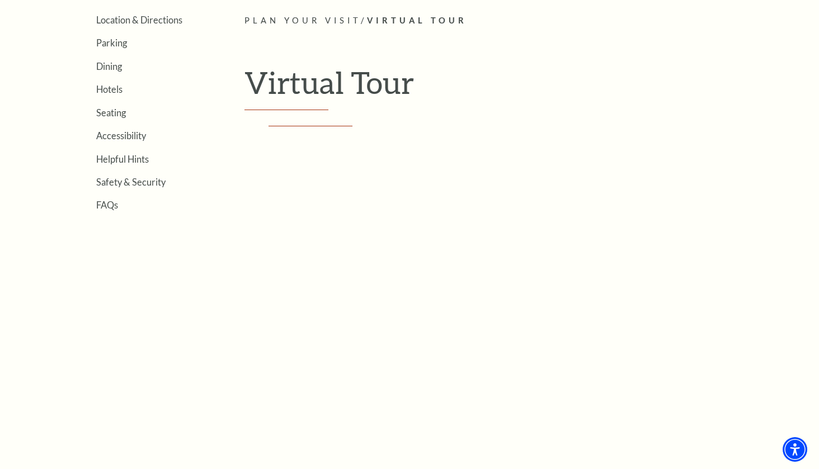
scroll to position [251, 0]
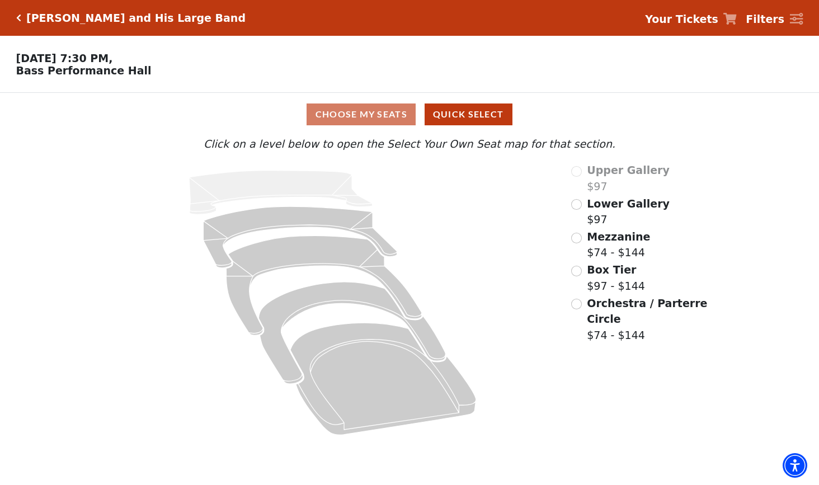
click at [578, 203] on input "Lower Gallery$97\a" at bounding box center [576, 204] width 11 height 11
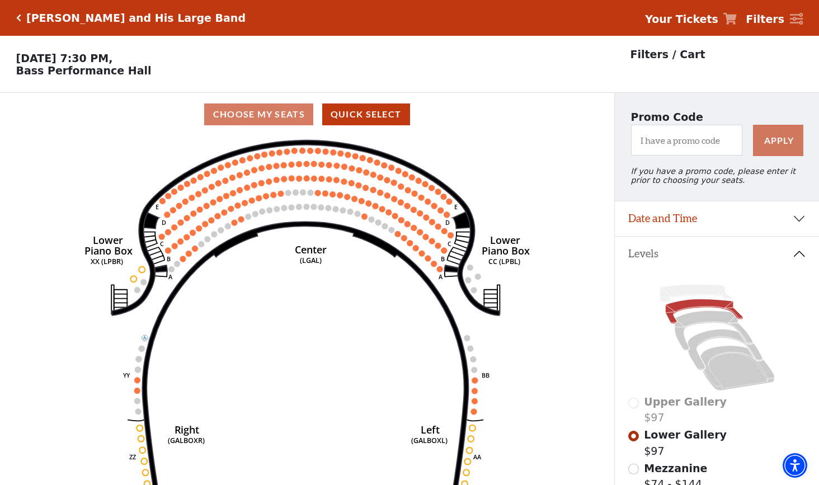
click at [737, 16] on icon at bounding box center [729, 19] width 13 height 12
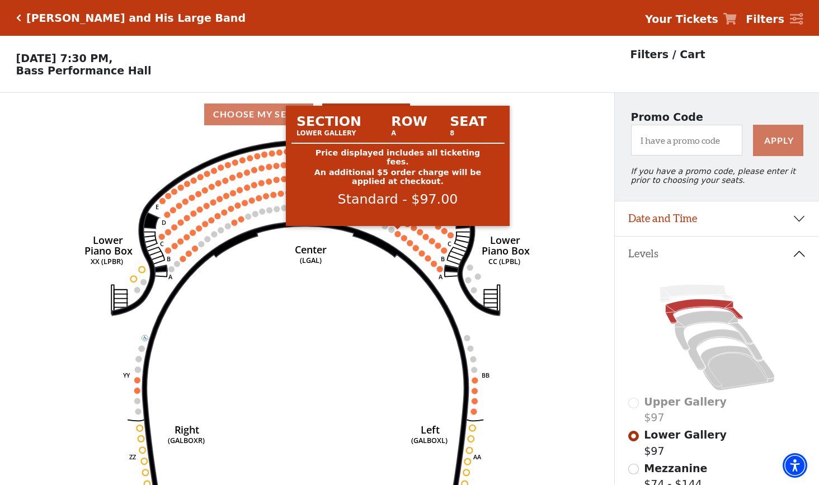
click at [397, 233] on circle at bounding box center [398, 234] width 6 height 6
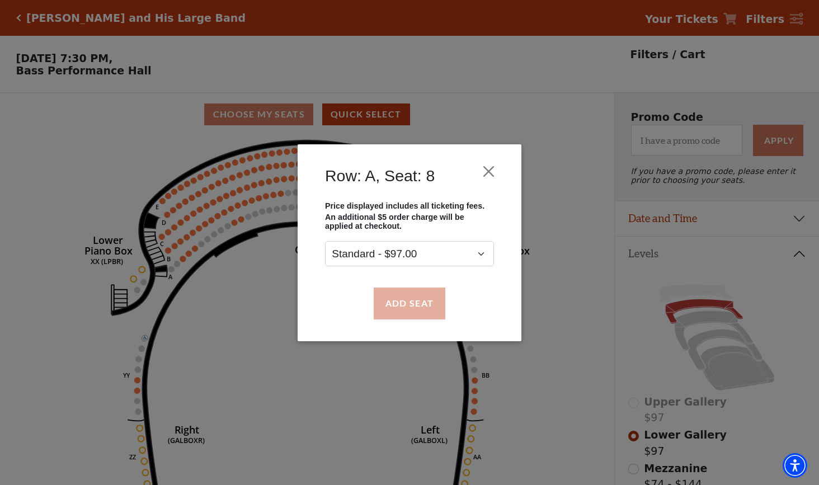
click at [397, 308] on button "Add Seat" at bounding box center [410, 303] width 72 height 31
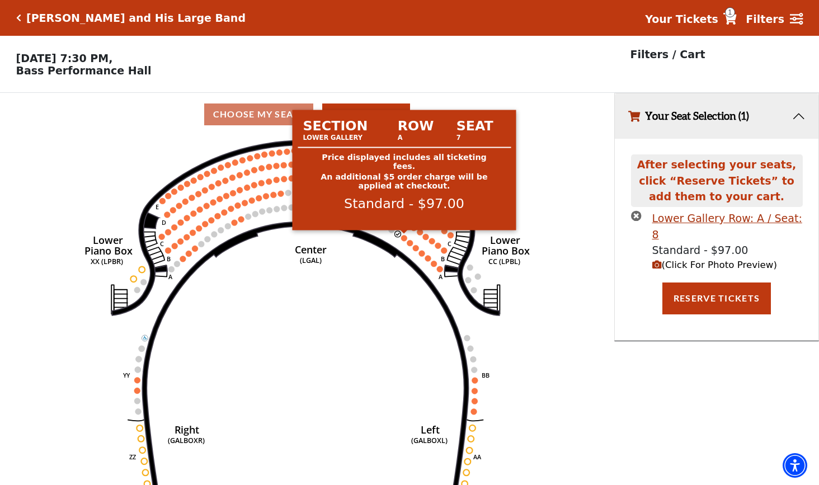
click at [403, 239] on circle at bounding box center [404, 238] width 6 height 6
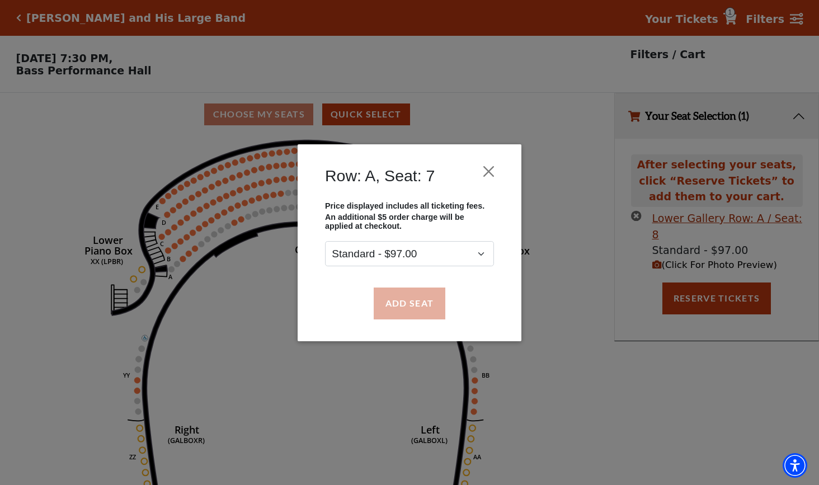
click at [403, 308] on button "Add Seat" at bounding box center [410, 303] width 72 height 31
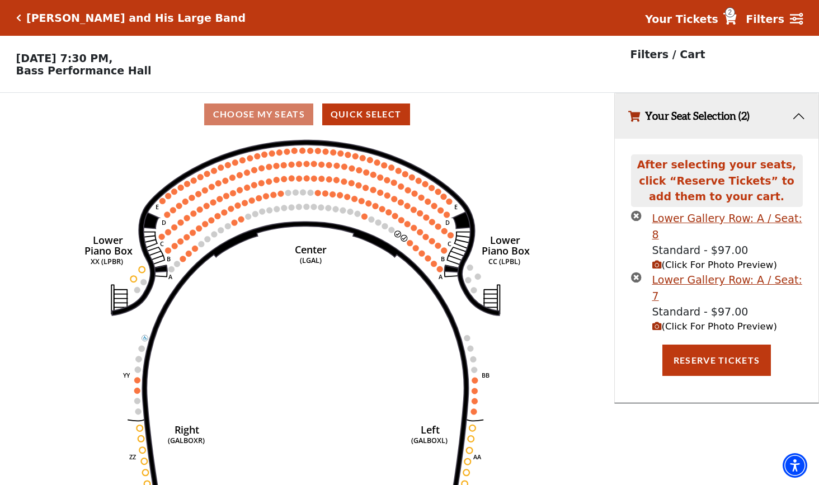
click at [659, 260] on icon "(Click For Photo Preview)" at bounding box center [657, 265] width 10 height 10
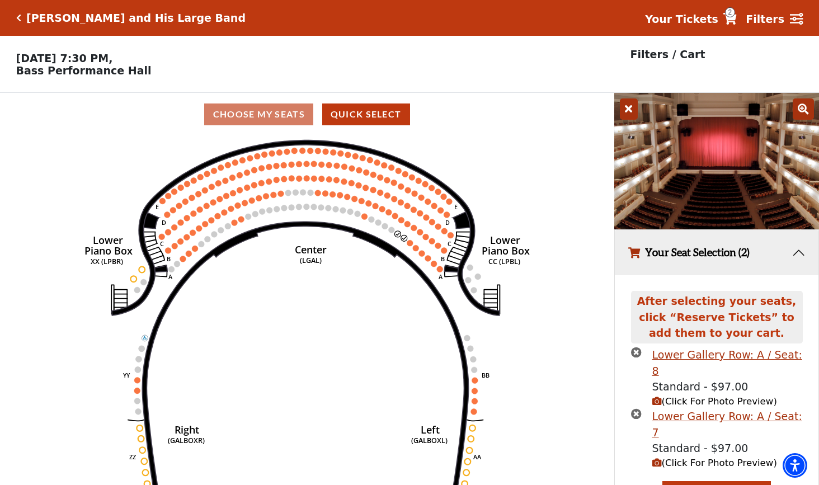
click at [564, 321] on icon "Right (GALBOXR) E D C B A E D C B A YY ZZ Left (GALBOXL) BB AA Center Lower Pia…" at bounding box center [307, 314] width 553 height 356
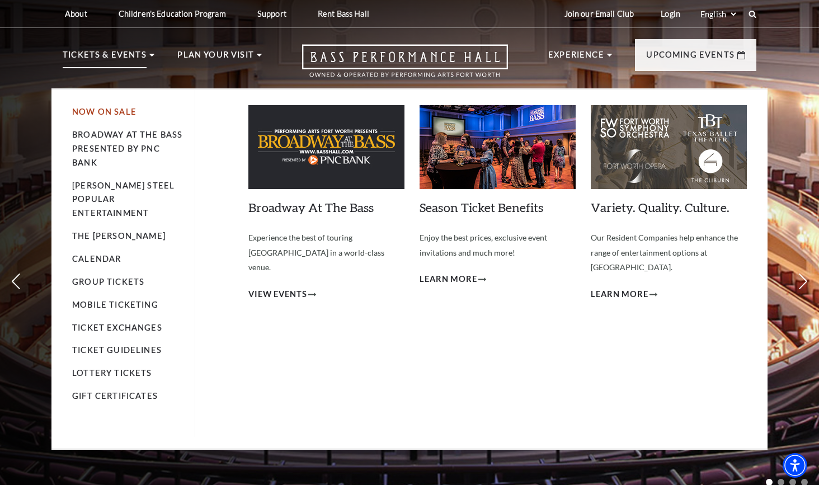
click at [117, 109] on link "Now On Sale" at bounding box center [104, 112] width 64 height 10
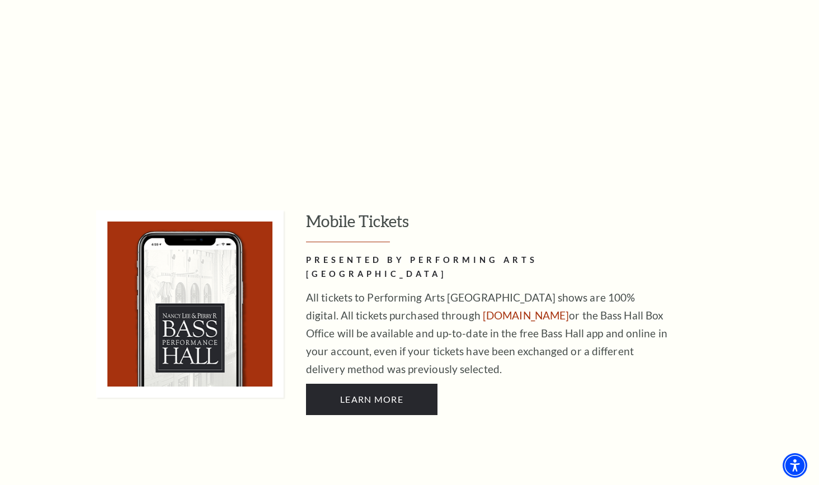
scroll to position [664, 0]
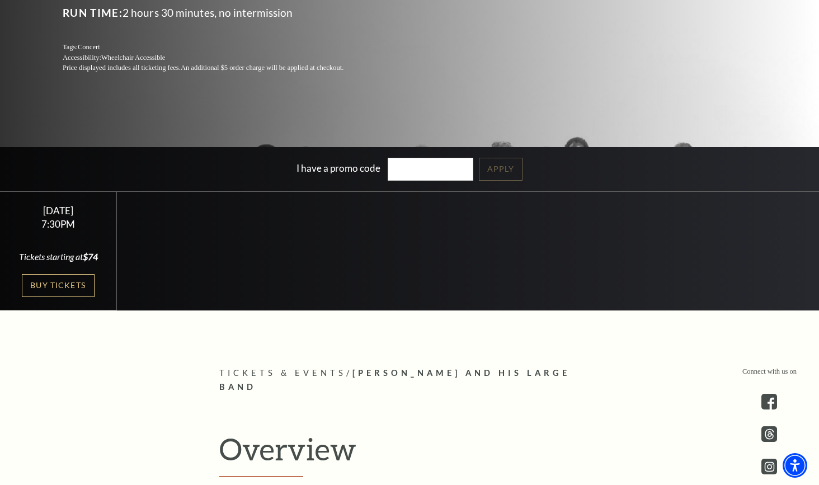
scroll to position [271, 0]
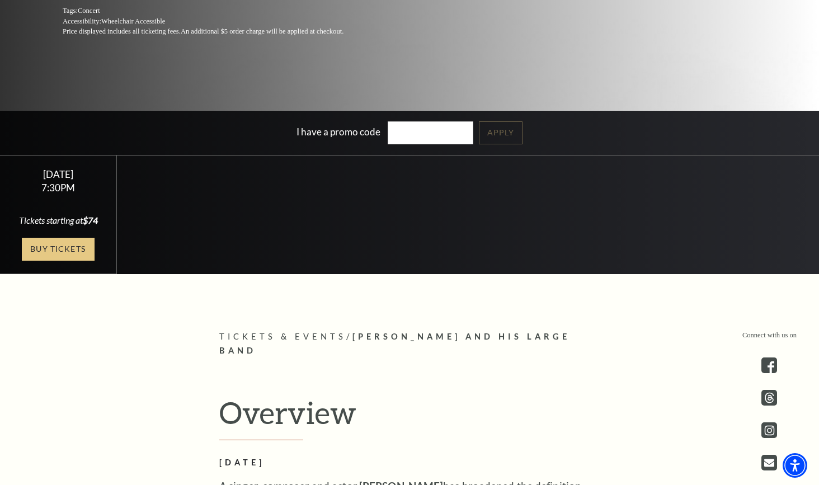
click at [68, 251] on link "Buy Tickets" at bounding box center [58, 249] width 73 height 23
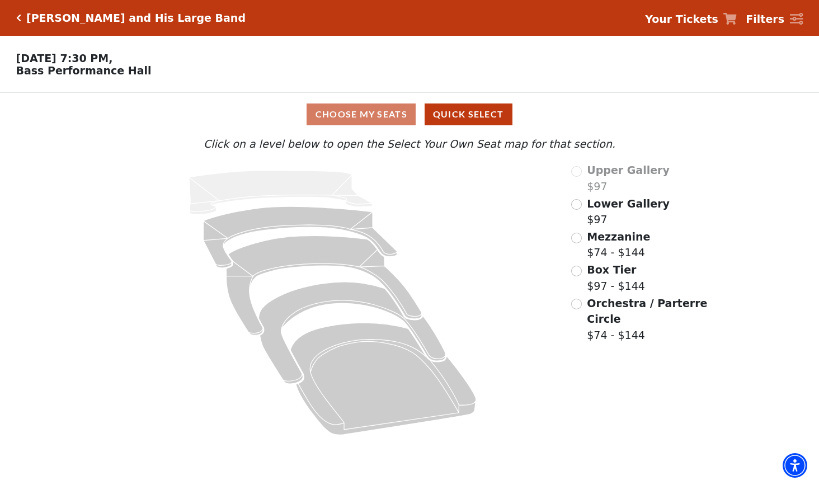
click at [579, 236] on input "Mezzanine$74 - $144\a" at bounding box center [576, 238] width 11 height 11
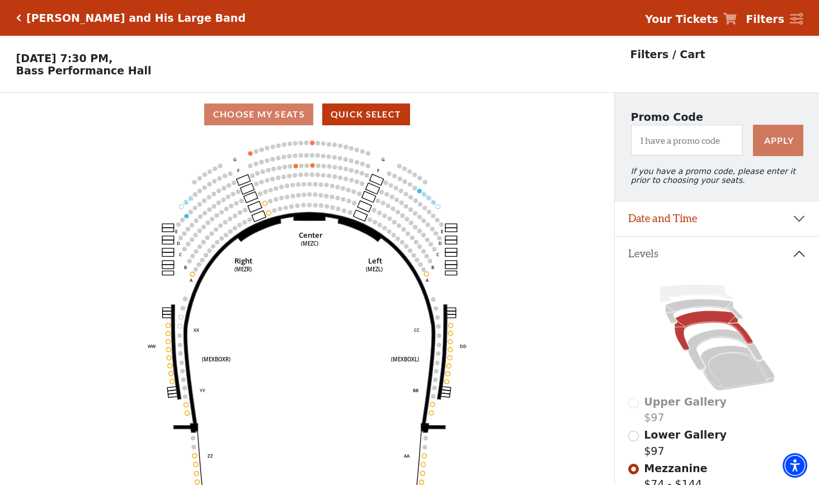
scroll to position [52, 0]
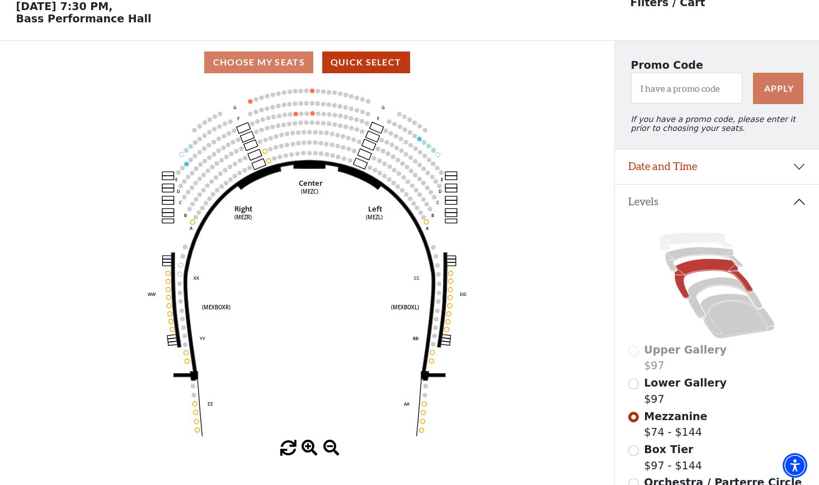
click at [633, 383] on input "Lower Gallery$97\a" at bounding box center [633, 384] width 11 height 11
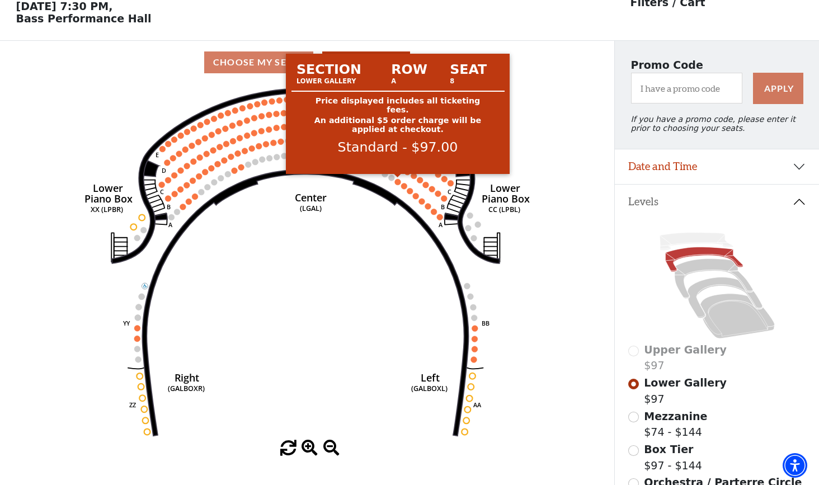
click at [396, 182] on circle at bounding box center [398, 182] width 6 height 6
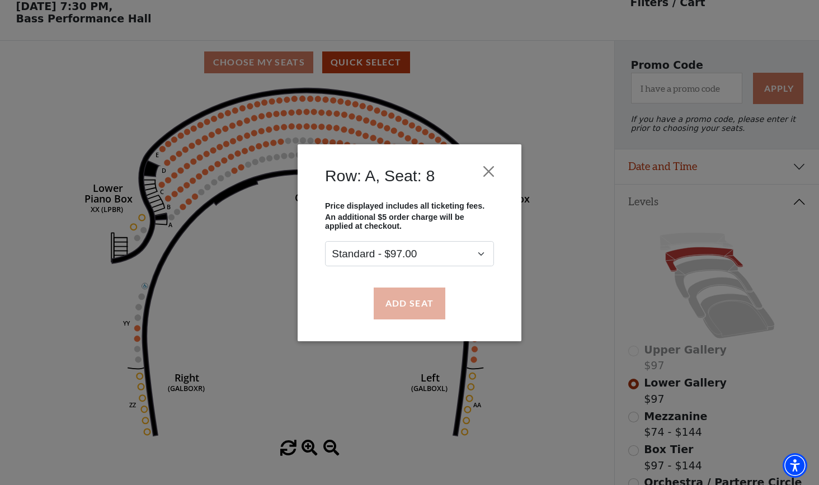
click at [398, 304] on button "Add Seat" at bounding box center [410, 303] width 72 height 31
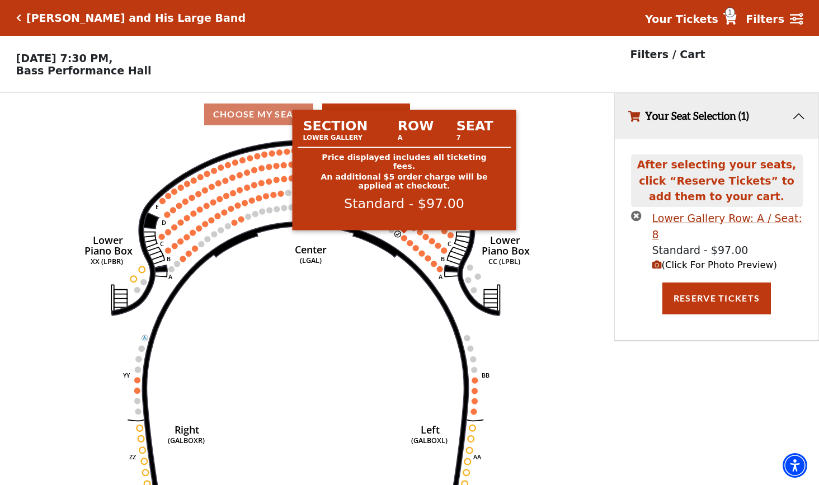
click at [403, 238] on circle at bounding box center [404, 238] width 6 height 6
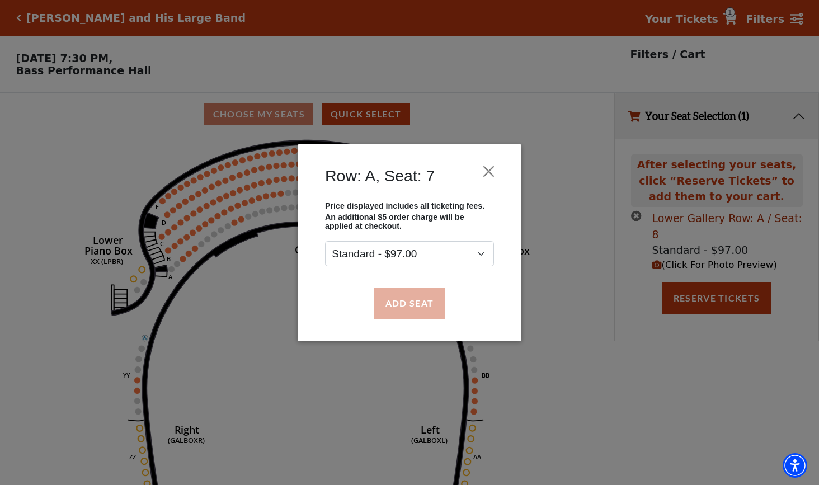
click at [407, 309] on button "Add Seat" at bounding box center [410, 303] width 72 height 31
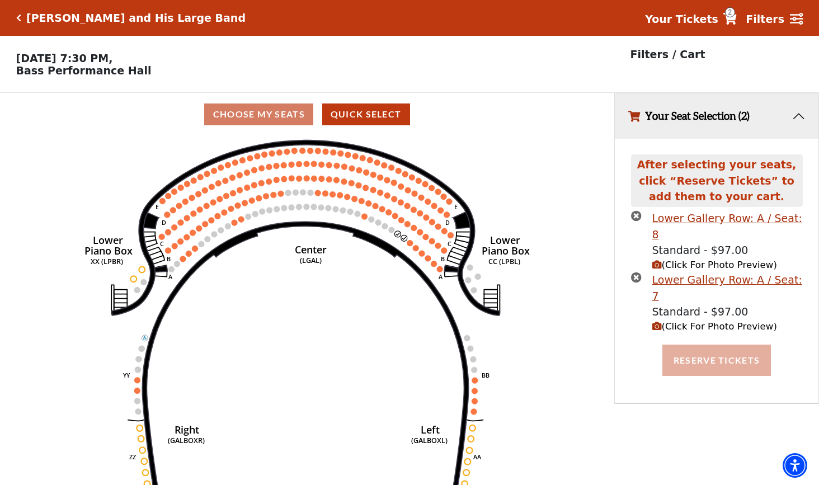
click at [721, 345] on button "Reserve Tickets" at bounding box center [716, 360] width 109 height 31
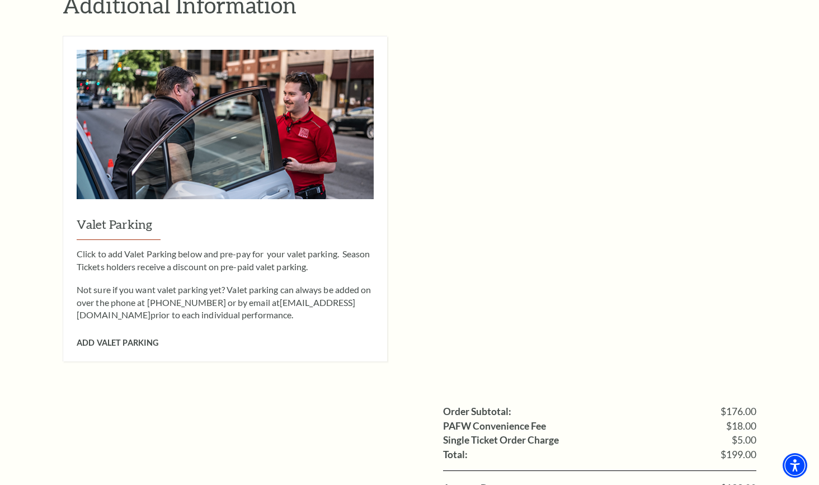
scroll to position [1058, 0]
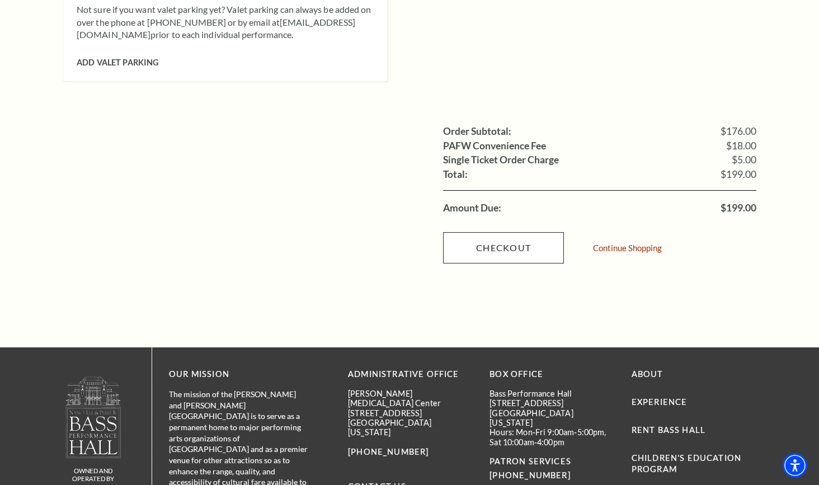
click at [505, 232] on link "Checkout" at bounding box center [503, 247] width 121 height 31
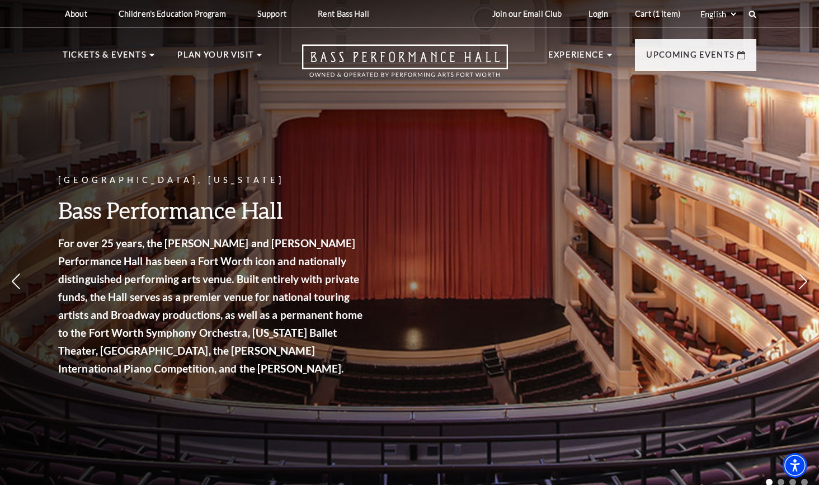
scroll to position [187, 0]
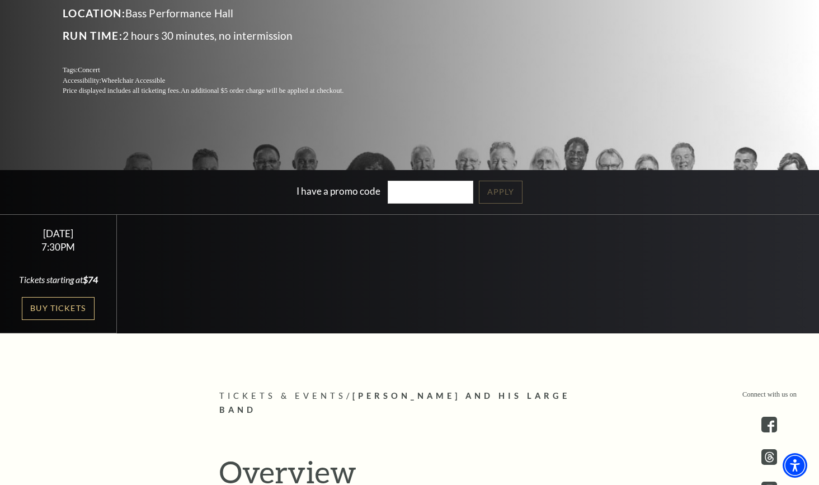
scroll to position [223, 0]
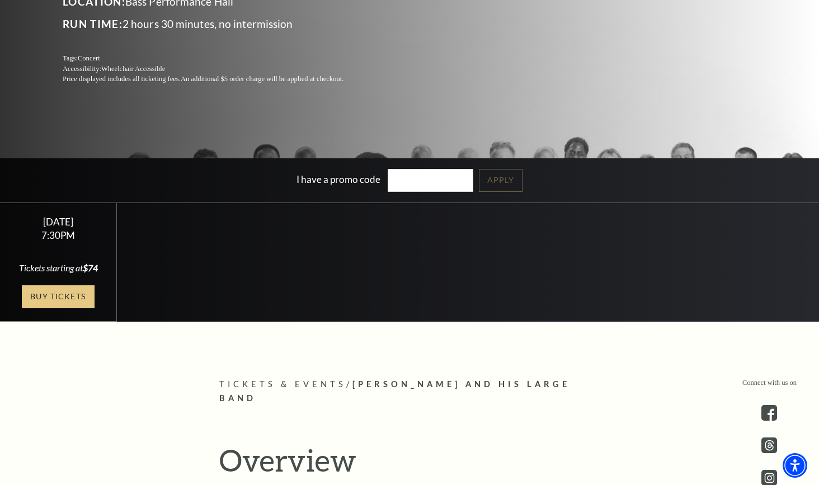
click at [55, 291] on link "Buy Tickets" at bounding box center [58, 296] width 73 height 23
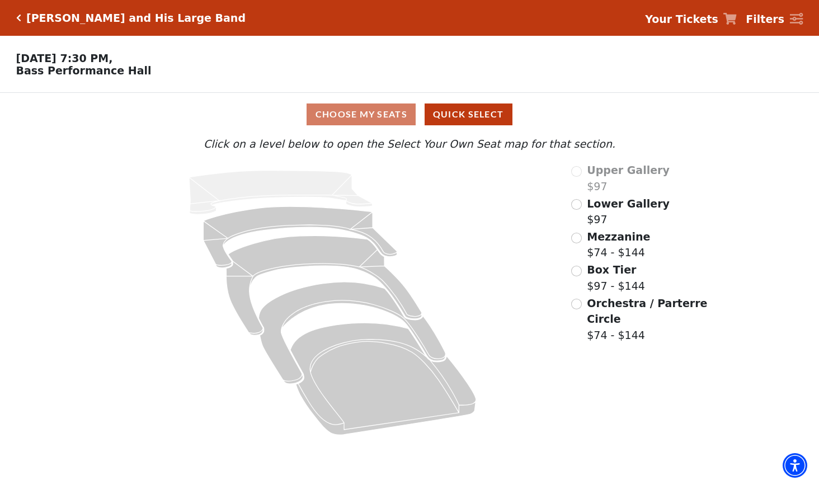
click at [576, 204] on input "Lower Gallery$97\a" at bounding box center [576, 204] width 11 height 11
click at [577, 203] on input "Lower Gallery$97\a" at bounding box center [576, 204] width 11 height 11
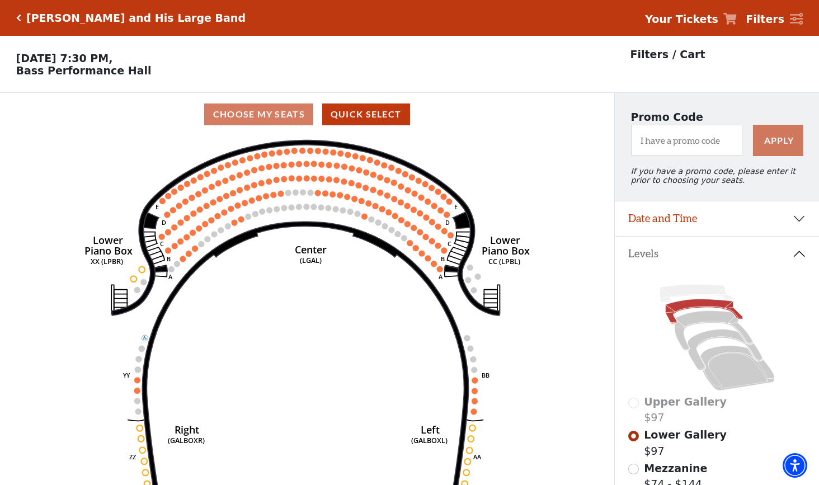
scroll to position [52, 0]
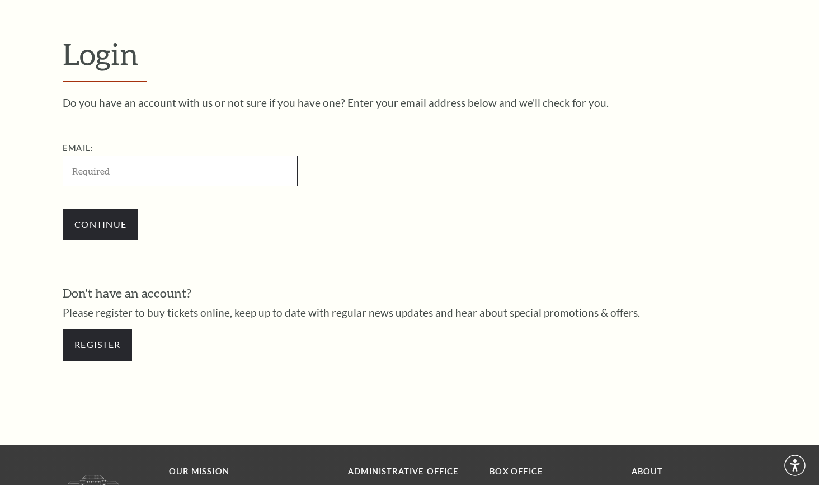
scroll to position [324, 0]
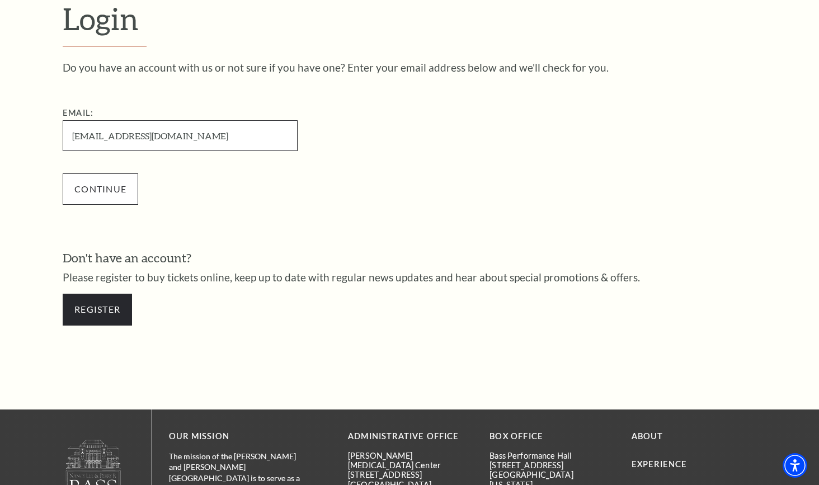
type input "[EMAIL_ADDRESS][DOMAIN_NAME]"
click at [109, 190] on input "Continue" at bounding box center [101, 188] width 76 height 31
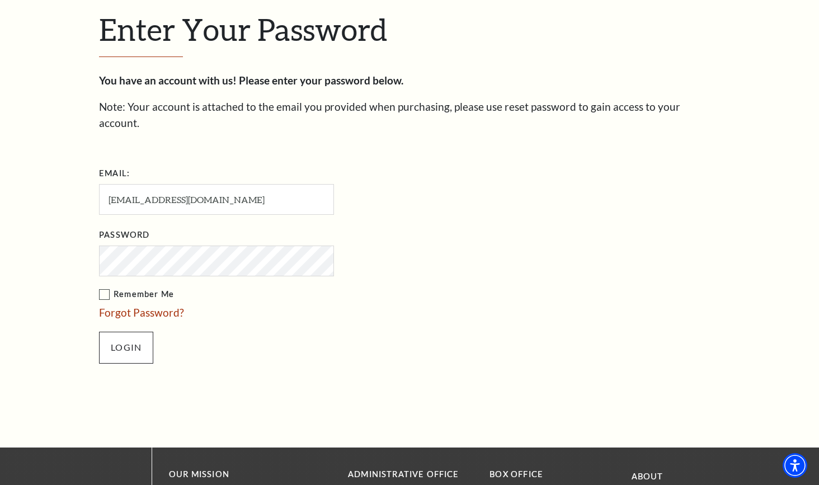
click at [133, 332] on input "Login" at bounding box center [126, 347] width 54 height 31
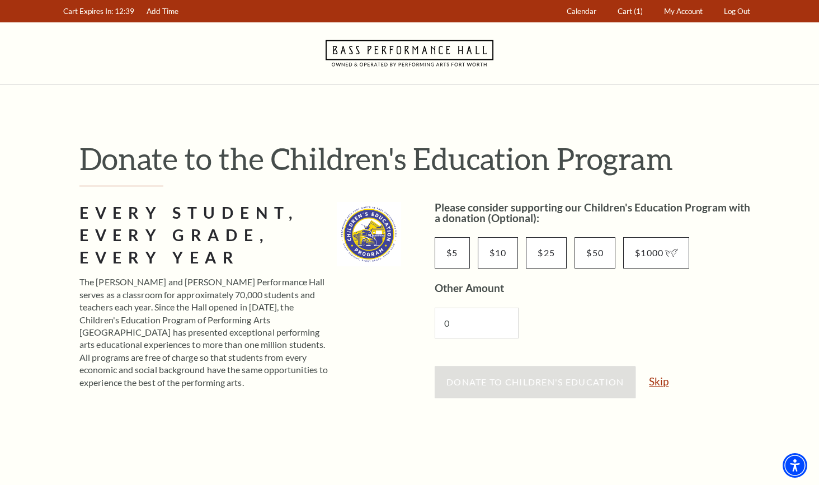
click at [660, 378] on link "Skip" at bounding box center [659, 381] width 20 height 11
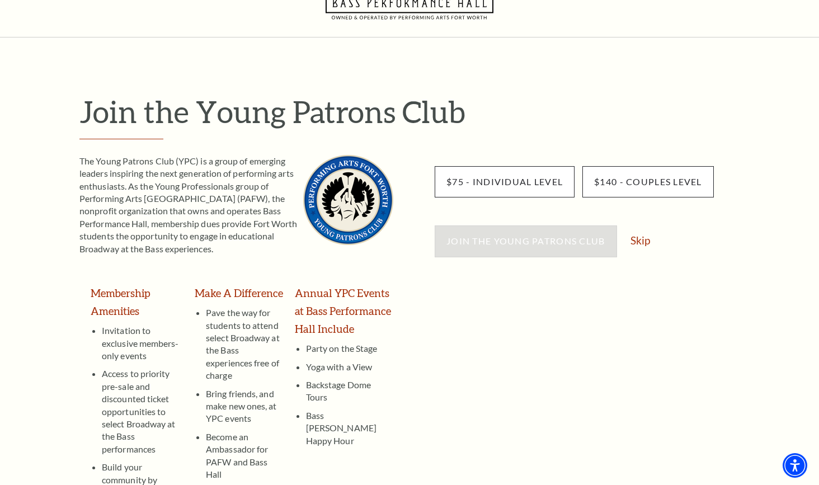
scroll to position [60, 0]
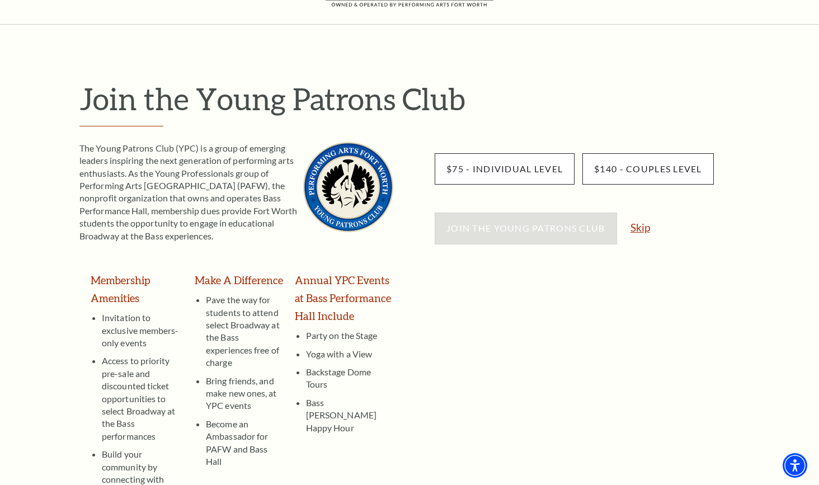
click at [644, 227] on link "Skip" at bounding box center [640, 227] width 20 height 11
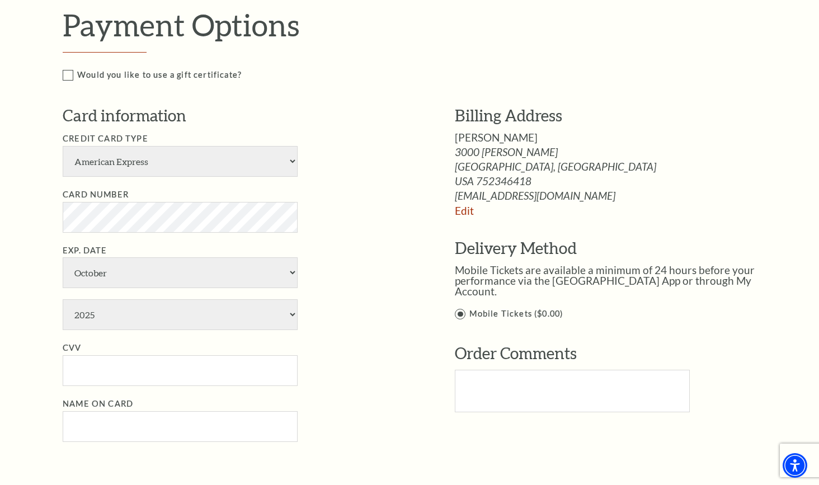
scroll to position [528, 0]
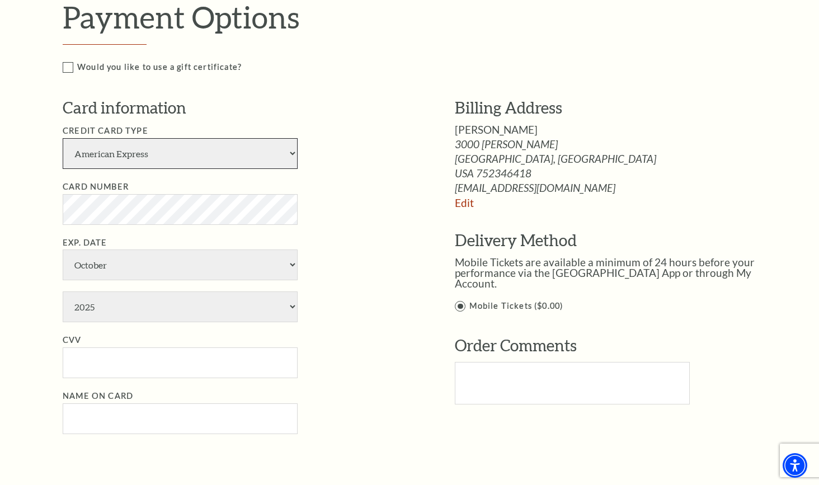
select select "24"
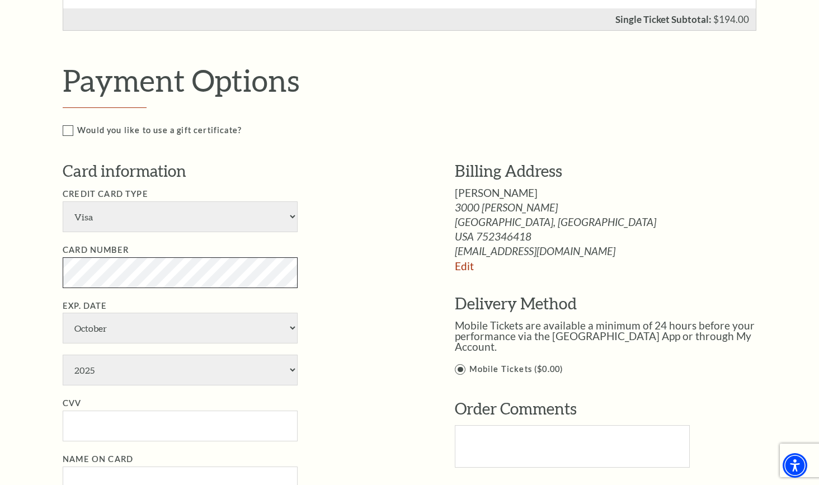
scroll to position [465, 0]
select select "3"
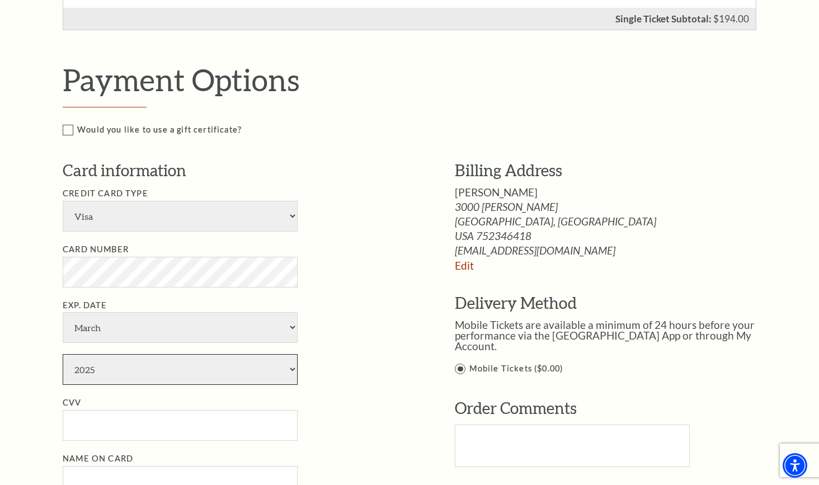
select select "2030"
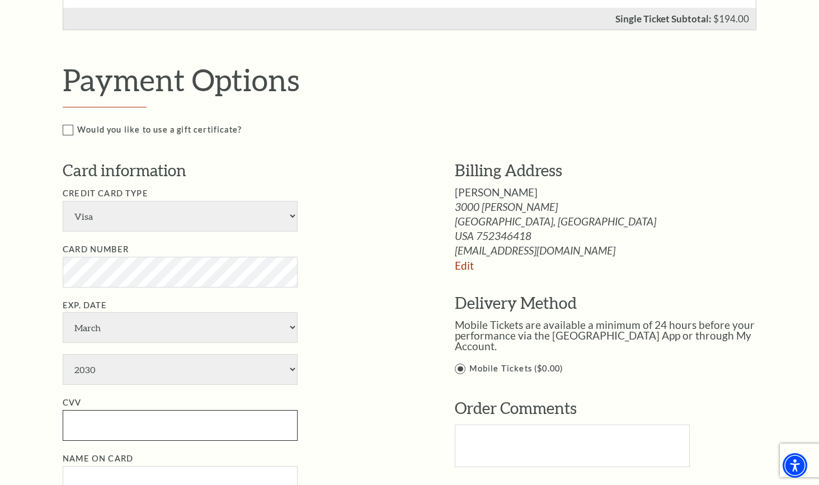
click at [126, 410] on input "CVV" at bounding box center [180, 425] width 235 height 31
type input "748"
click at [111, 466] on input "Name on Card" at bounding box center [180, 481] width 235 height 31
type input "Phyllis A Eckholm"
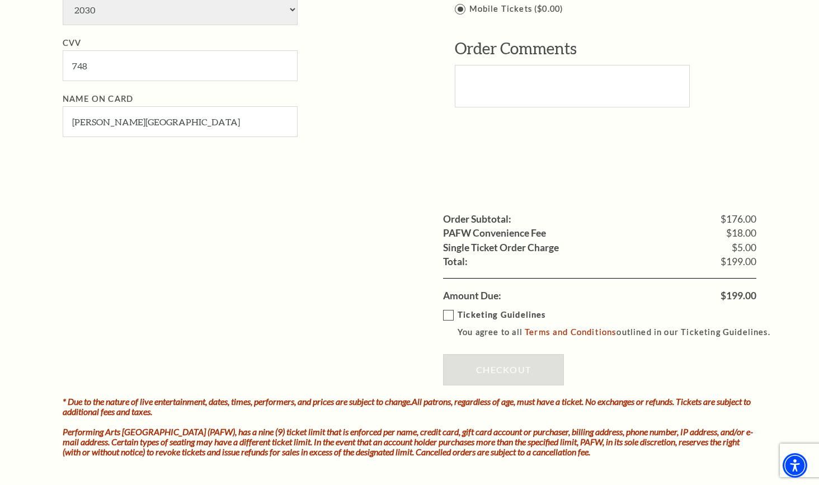
scroll to position [825, 0]
click at [453, 308] on label "Ticketing Guidelines You agree to all Terms and Conditions outlined in our Tick…" at bounding box center [611, 323] width 337 height 31
click at [0, 0] on input "Ticketing Guidelines You agree to all Terms and Conditions outlined in our Tick…" at bounding box center [0, 0] width 0 height 0
click at [505, 354] on link "Checkout" at bounding box center [503, 369] width 121 height 31
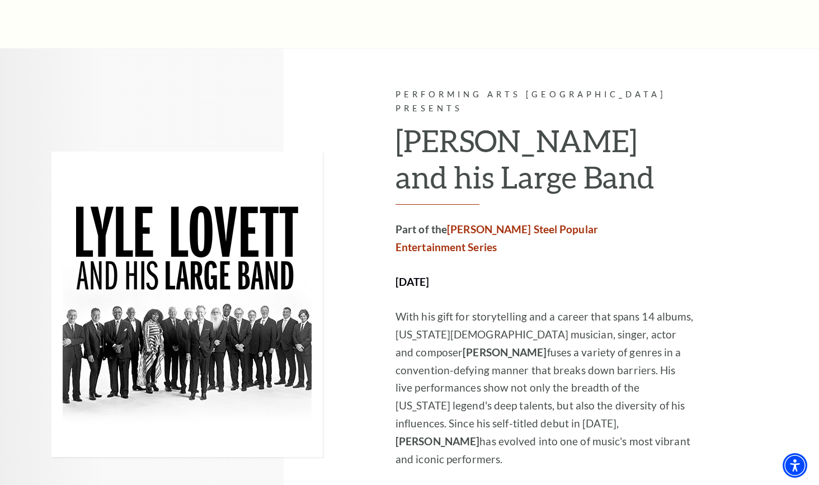
scroll to position [544, 0]
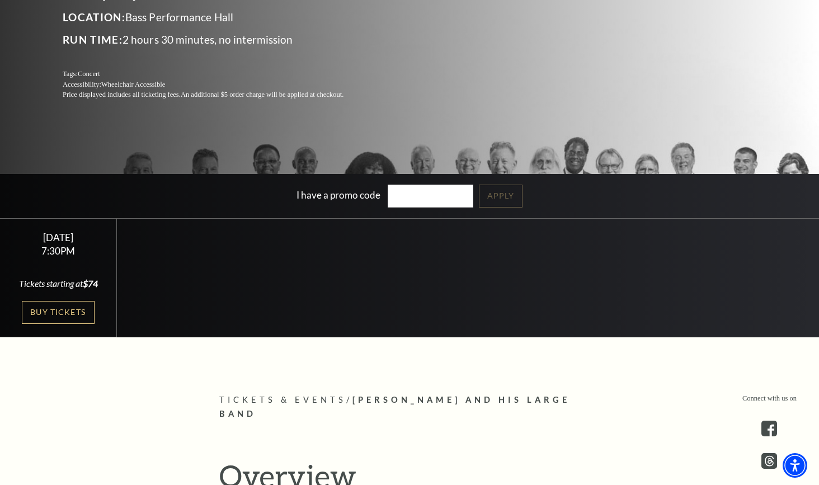
scroll to position [225, 0]
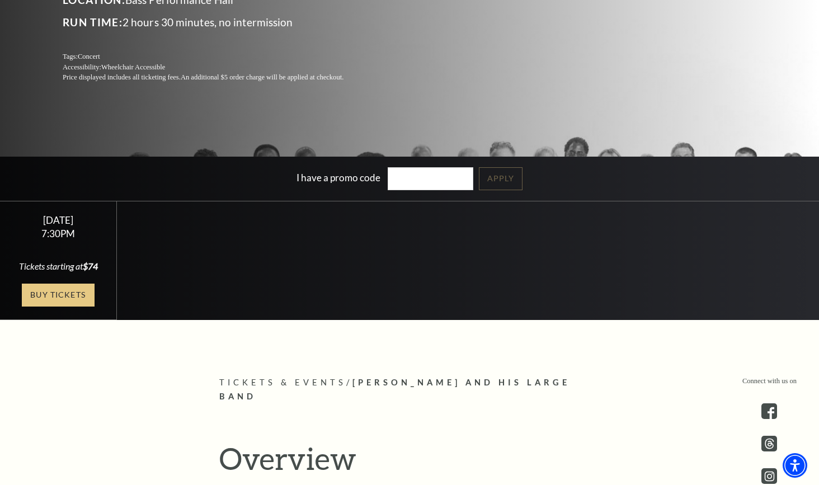
click at [68, 296] on link "Buy Tickets" at bounding box center [58, 295] width 73 height 23
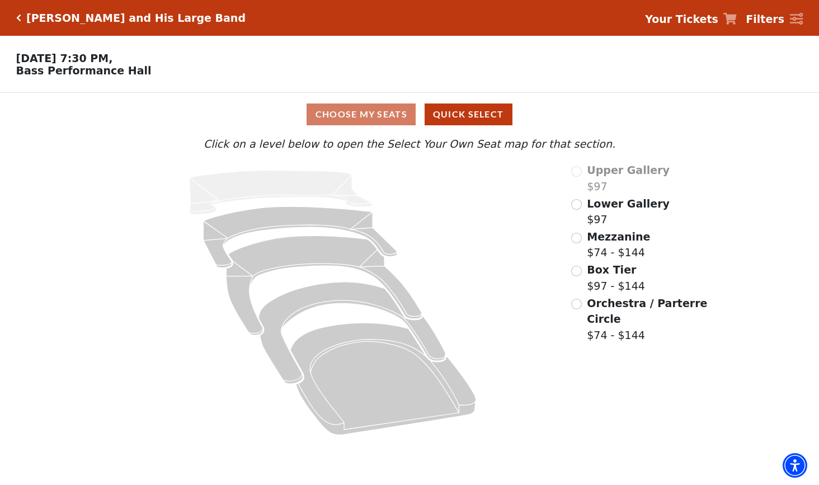
click at [577, 212] on div "Lower Gallery $97" at bounding box center [640, 212] width 138 height 32
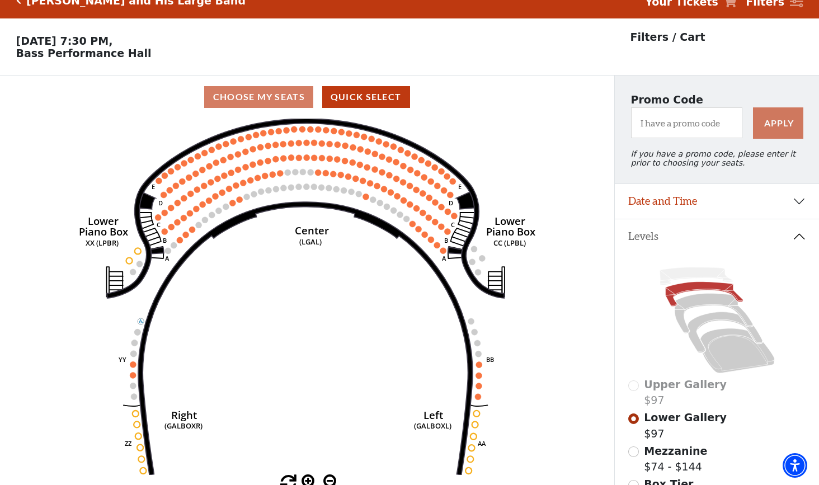
scroll to position [52, 0]
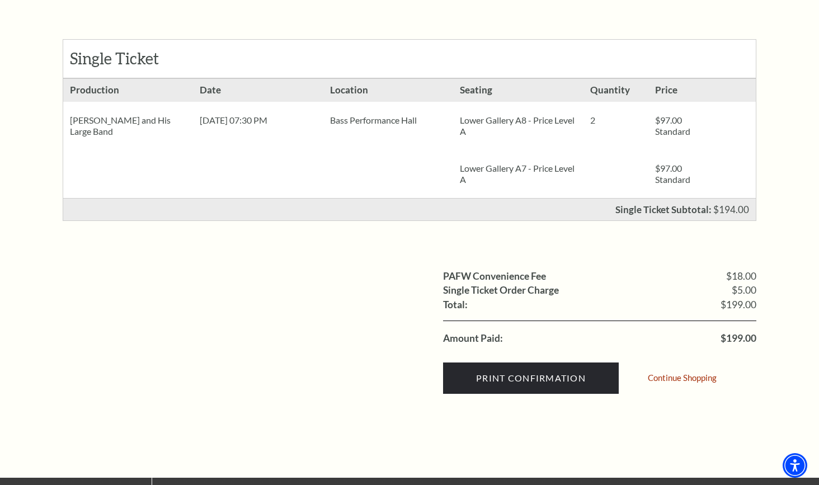
scroll to position [205, 0]
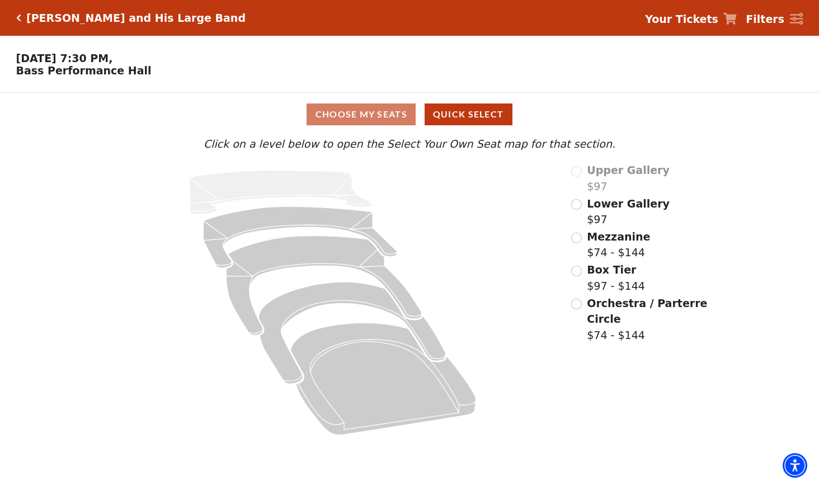
click at [583, 204] on div "Lower Gallery $97" at bounding box center [640, 212] width 138 height 32
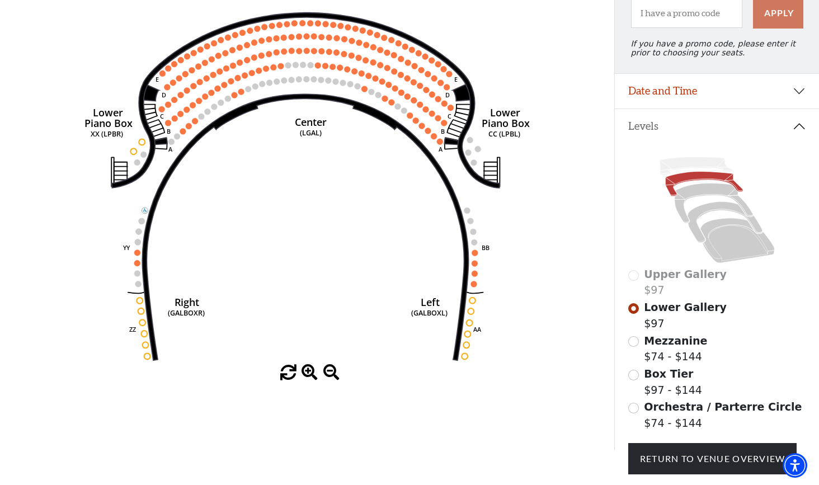
scroll to position [137, 0]
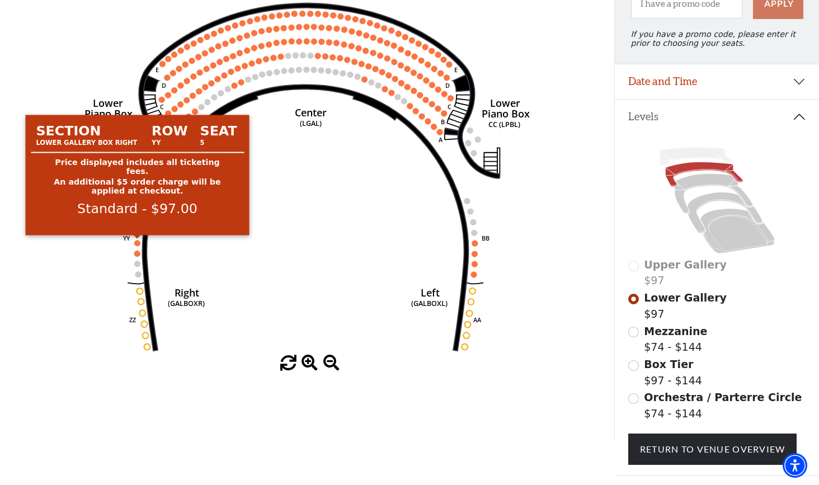
click at [136, 242] on circle at bounding box center [137, 243] width 6 height 6
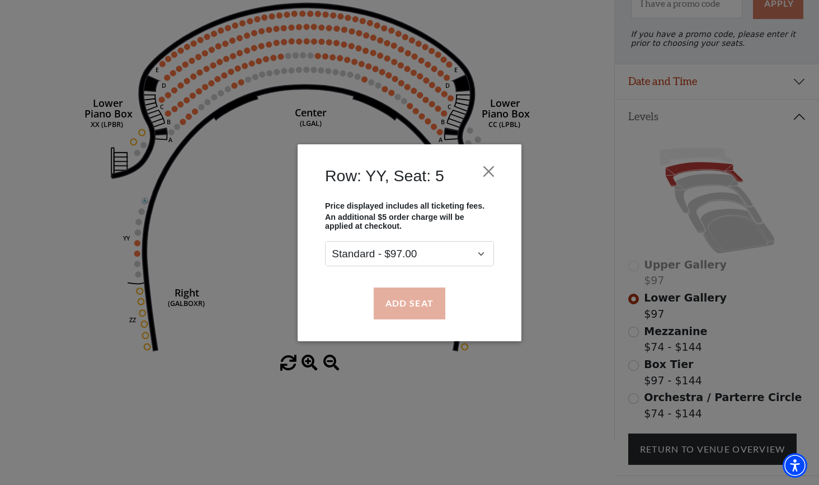
click at [402, 306] on button "Add Seat" at bounding box center [410, 303] width 72 height 31
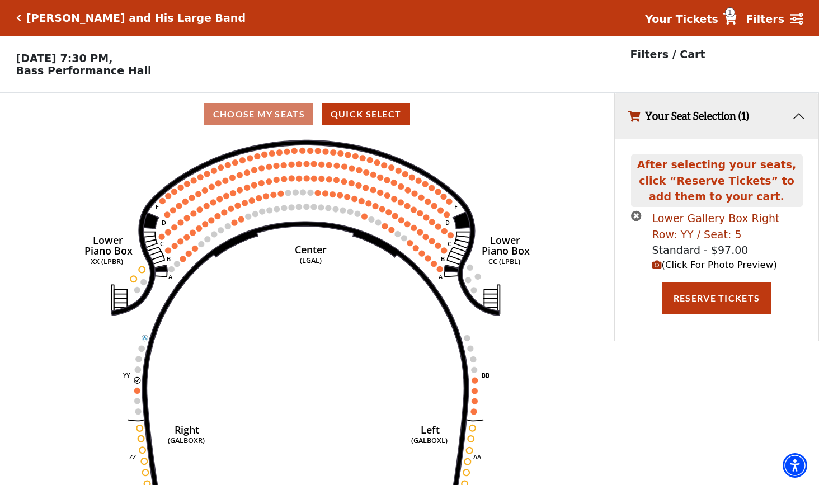
click at [657, 266] on icon "(Click For Photo Preview)" at bounding box center [657, 265] width 10 height 10
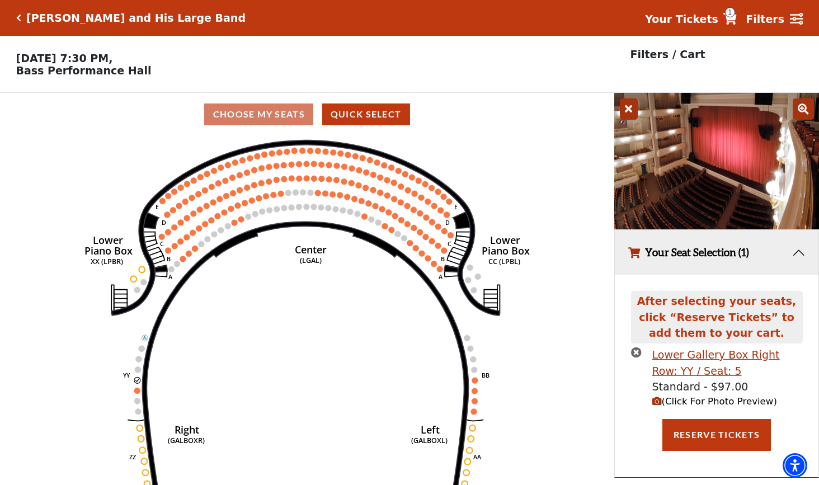
click at [542, 176] on icon "Right (GALBOXR) E D C B A E D C B A YY ZZ Left (GALBOXL) BB AA Center Lower Pia…" at bounding box center [307, 314] width 553 height 356
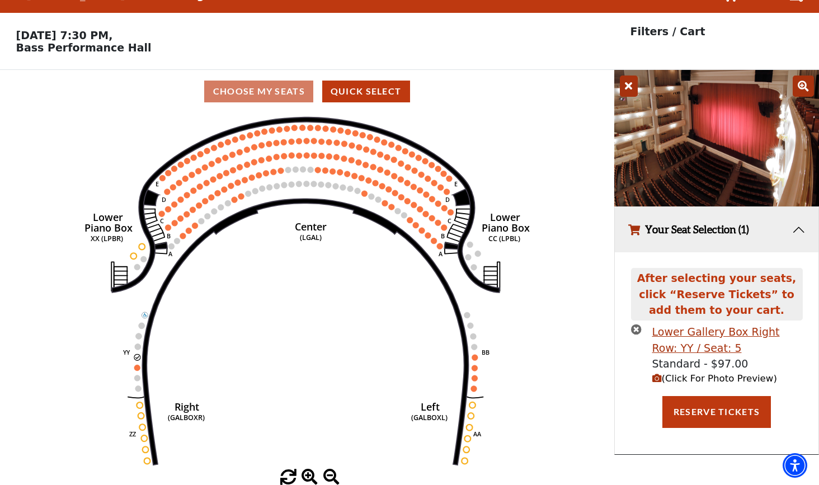
scroll to position [22, 0]
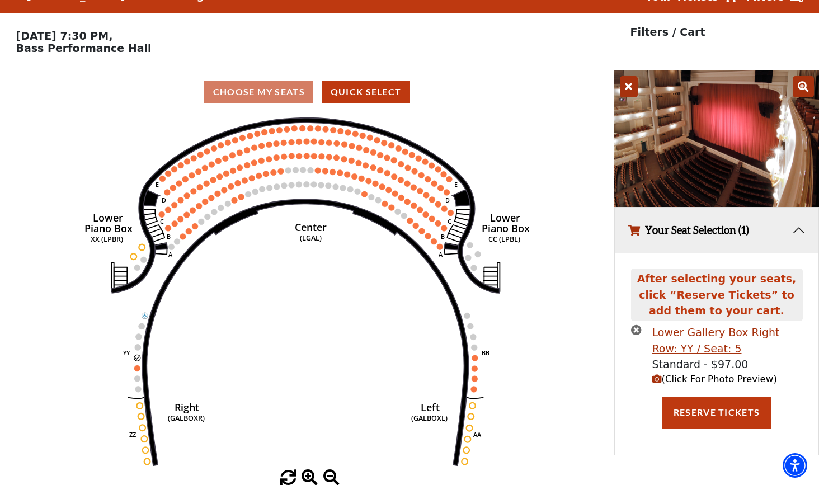
click at [792, 230] on button "Your Seat Selection (1)" at bounding box center [717, 230] width 204 height 45
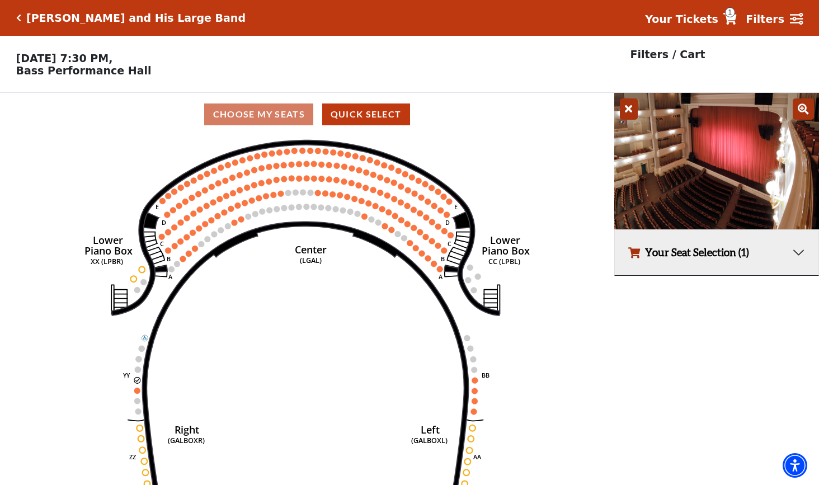
scroll to position [0, 0]
click at [728, 13] on link "Your Tickets 1" at bounding box center [691, 19] width 92 height 16
click at [735, 15] on span "1" at bounding box center [730, 12] width 10 height 10
click at [687, 19] on strong "Your Tickets" at bounding box center [681, 19] width 73 height 12
